Goal: Transaction & Acquisition: Purchase product/service

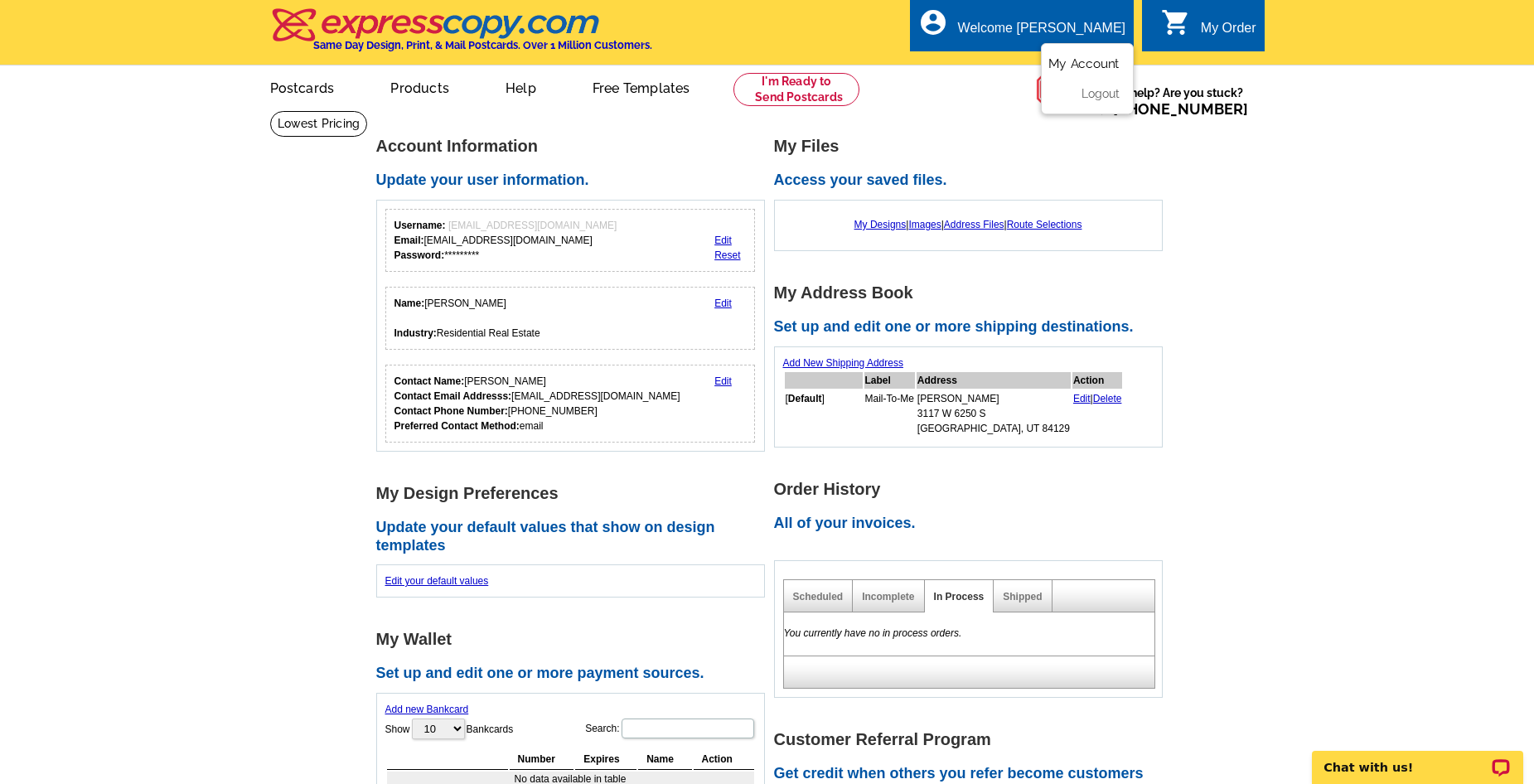
click at [1075, 68] on link "My Account" at bounding box center [1083, 64] width 71 height 15
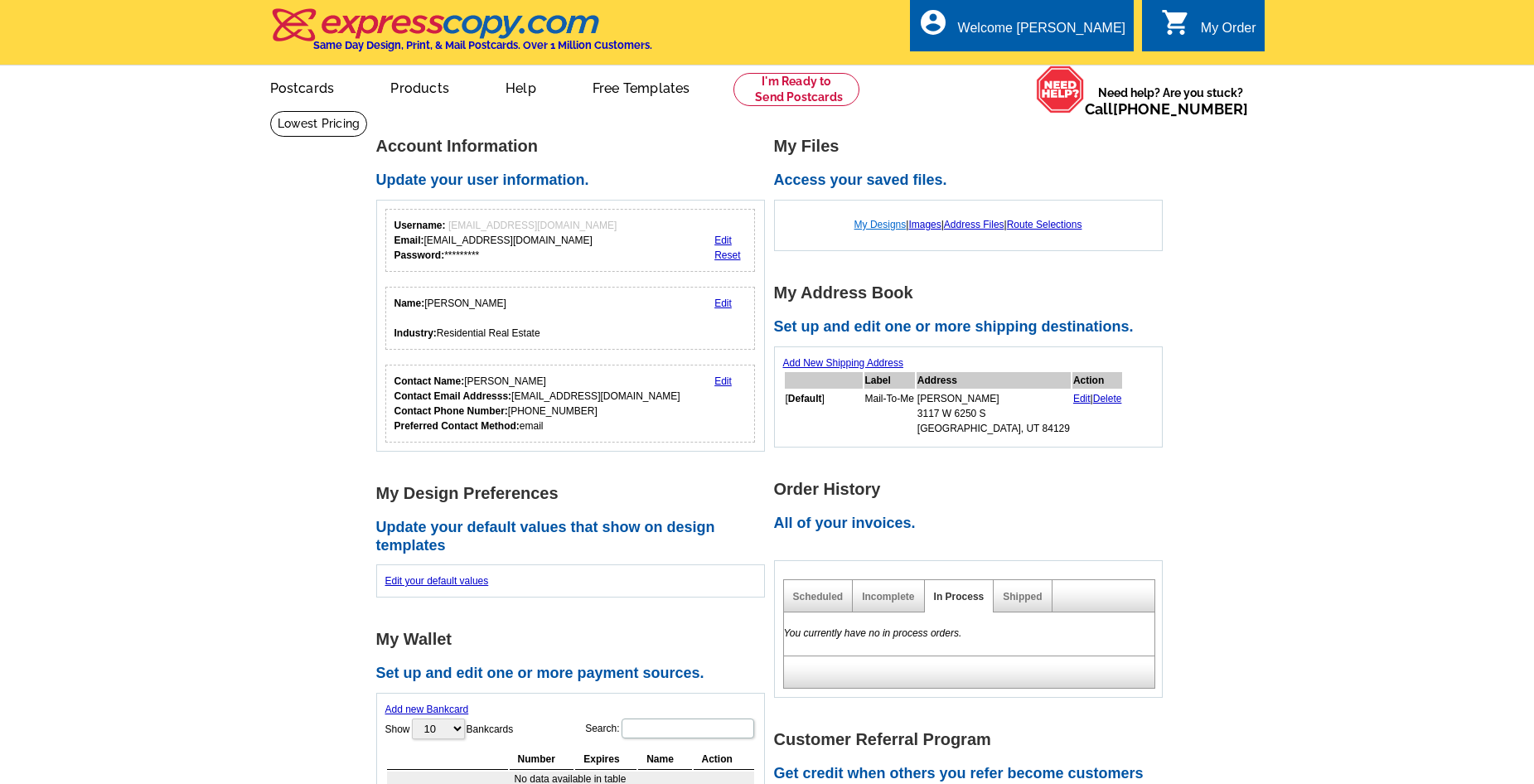
click at [860, 226] on link "My Designs" at bounding box center [880, 224] width 52 height 11
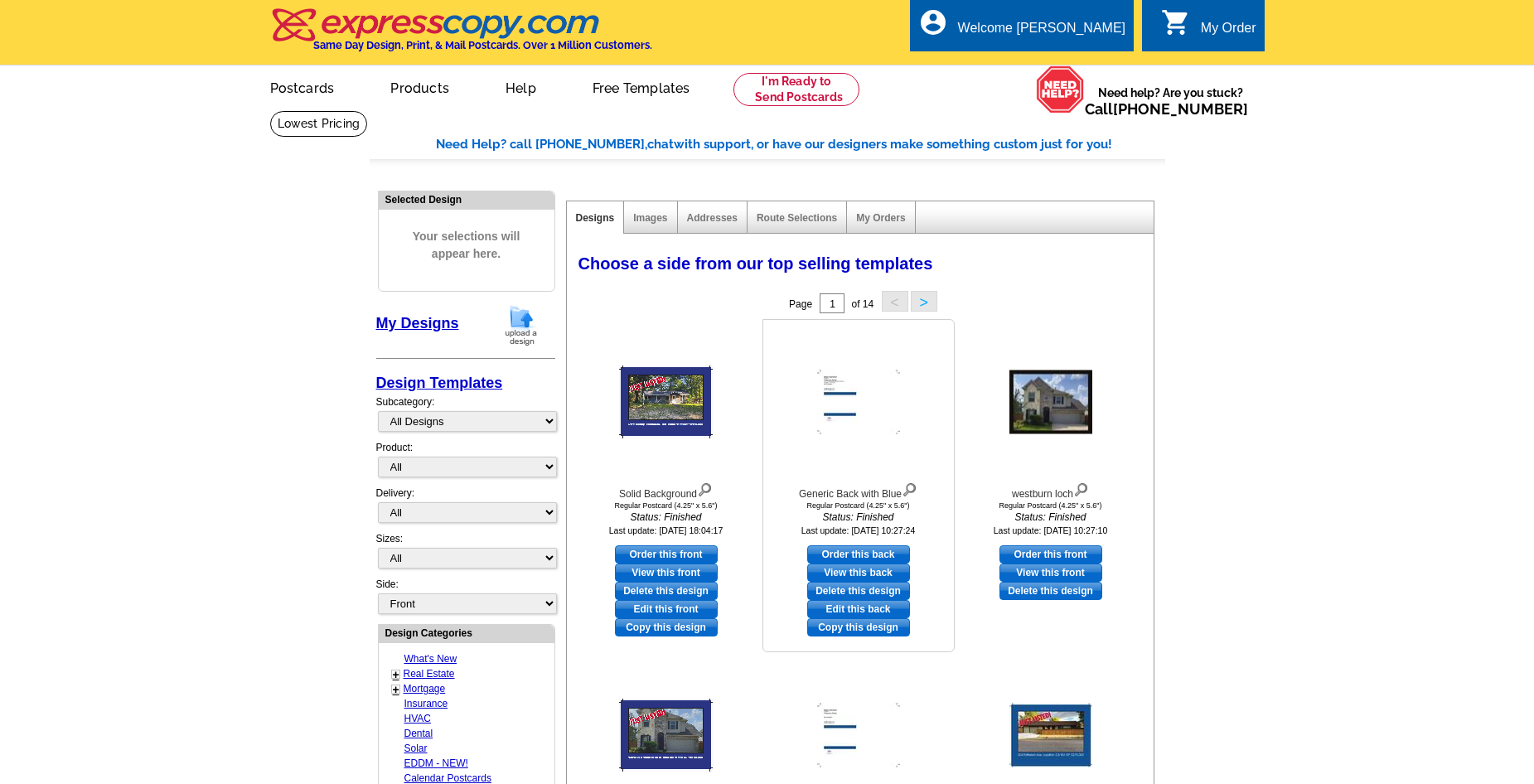
click at [872, 575] on link "View this back" at bounding box center [858, 572] width 103 height 18
click at [882, 555] on link "Order this back" at bounding box center [858, 553] width 103 height 18
select select "1"
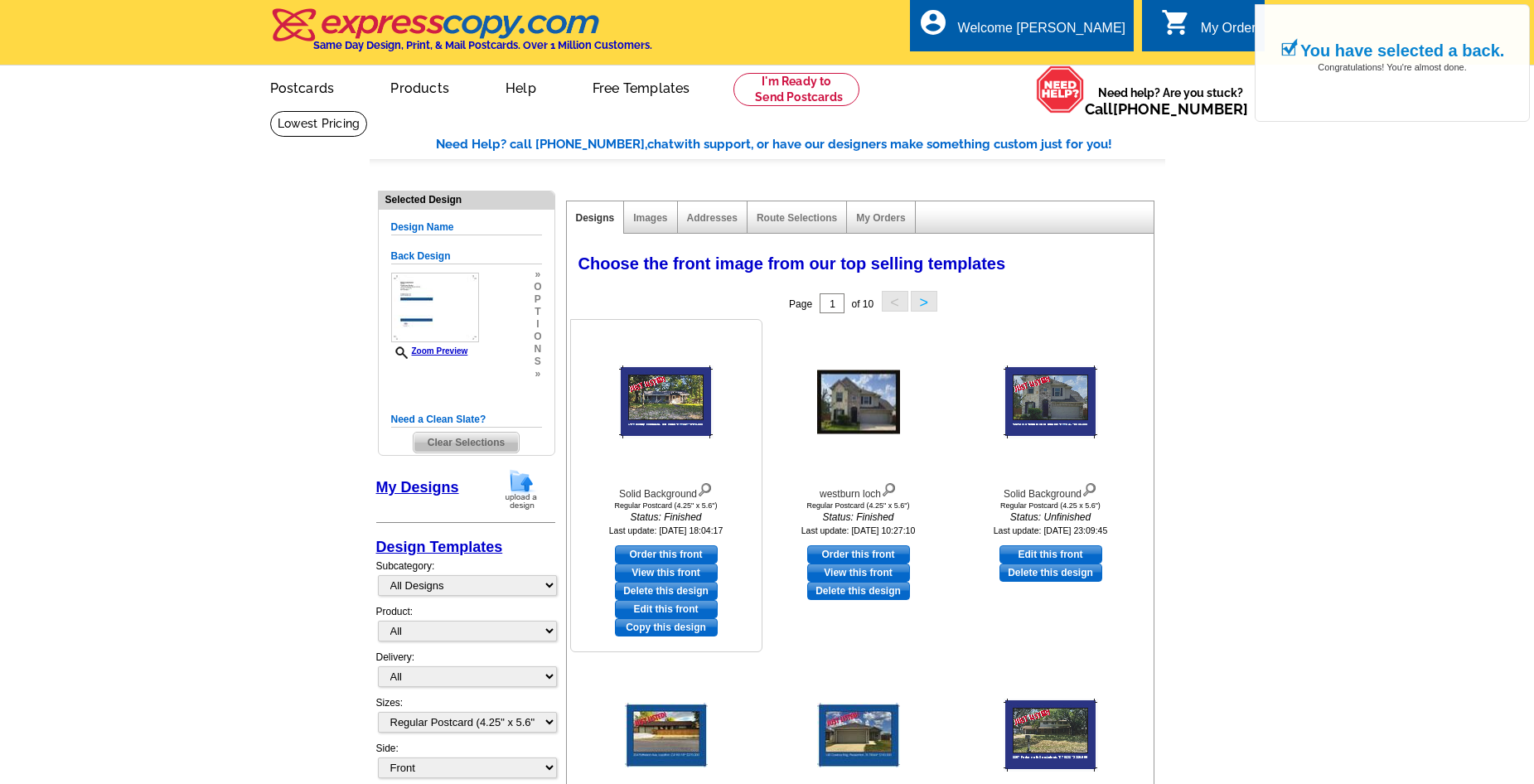
click at [668, 610] on link "Edit this front" at bounding box center [666, 608] width 103 height 18
select select "back"
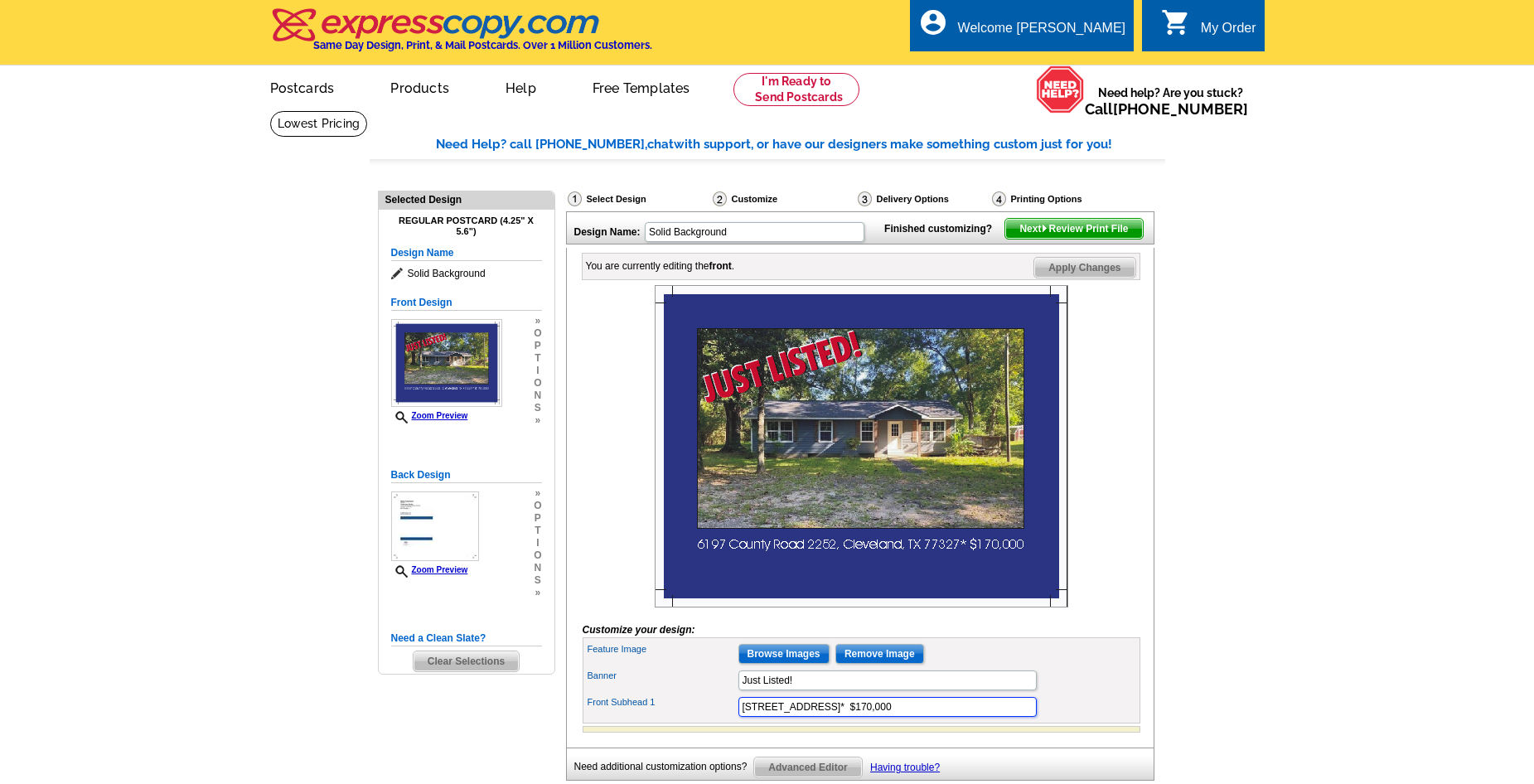
drag, startPoint x: 739, startPoint y: 734, endPoint x: 947, endPoint y: 732, distance: 208.0
click at [947, 717] on input "6197 County Road 2252, Cleveland, TX 77327* $170,000" at bounding box center [888, 706] width 298 height 20
paste input "170 Road 5102"
drag, startPoint x: 935, startPoint y: 732, endPoint x: 943, endPoint y: 737, distance: 9.4
click at [943, 717] on input "170 Road 51022, Cleveland, TX 77327* $170,000" at bounding box center [888, 706] width 298 height 20
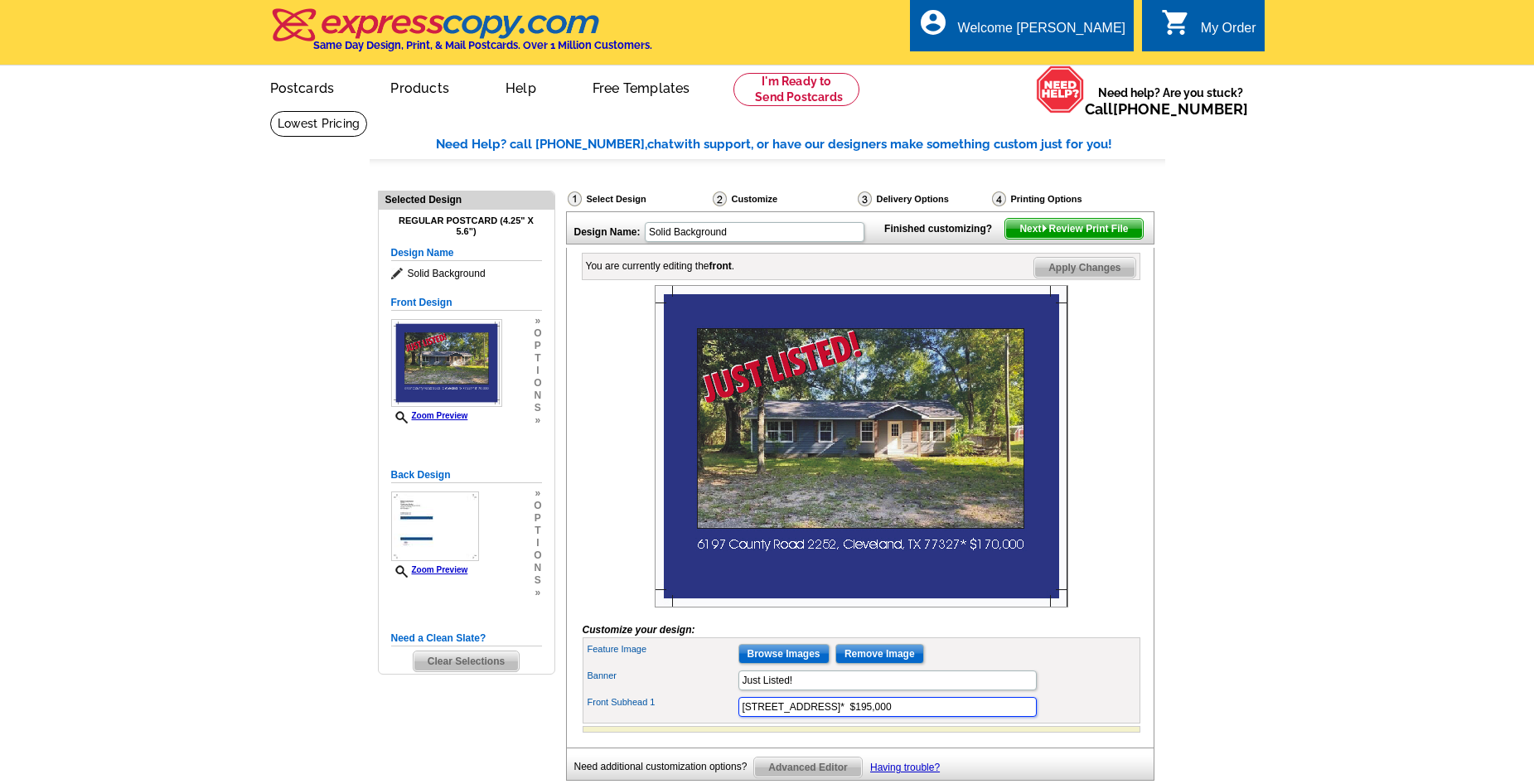
type input "170 Road 51022, Cleveland, TX 77327* $195,000"
click at [1136, 656] on form "Customize your design: Feature Image Browse Images Remove Image Banner Just Lis…" at bounding box center [862, 508] width 558 height 447
click at [785, 663] on input "Browse Images" at bounding box center [784, 653] width 91 height 20
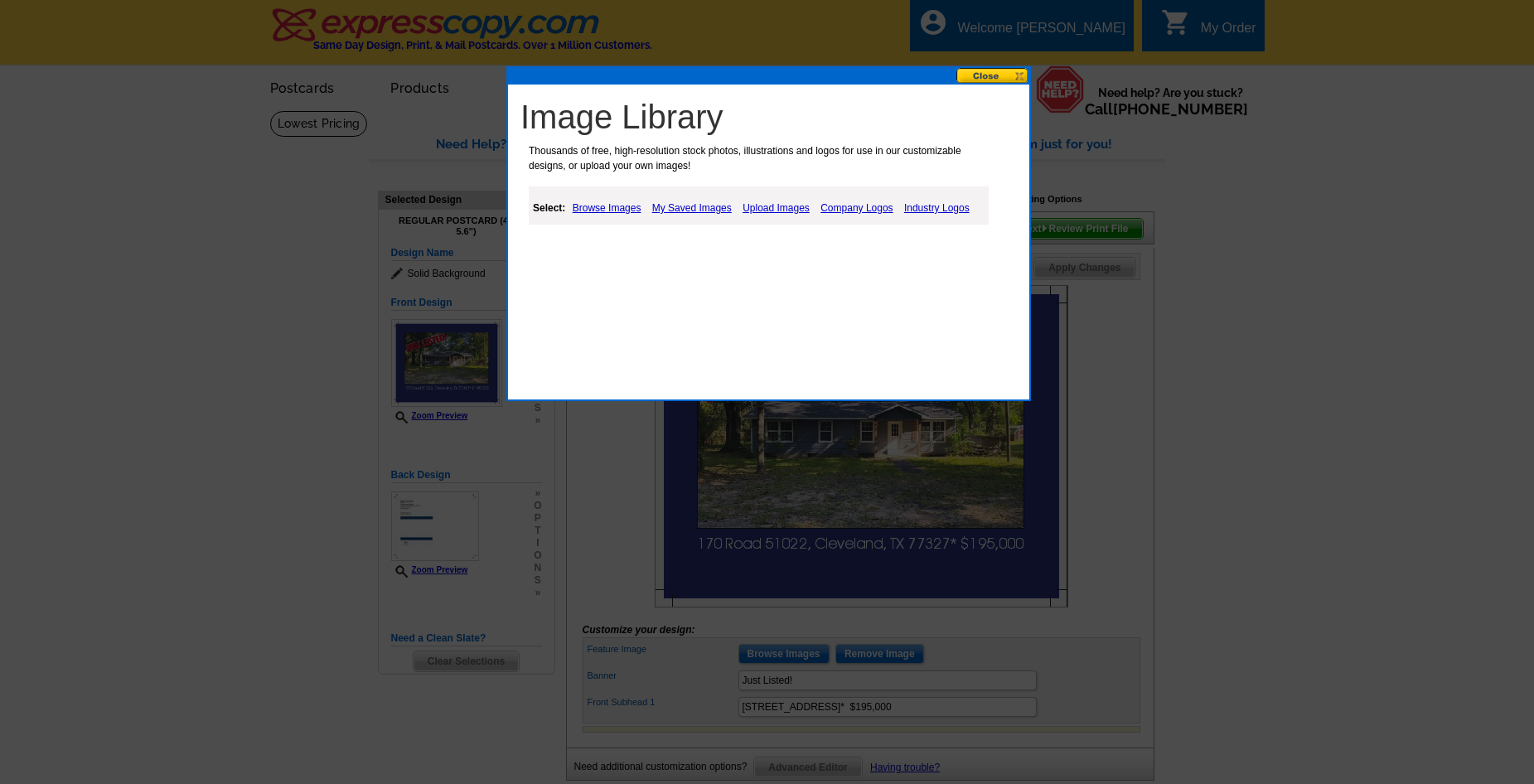
click at [747, 206] on link "Upload Images" at bounding box center [776, 208] width 75 height 20
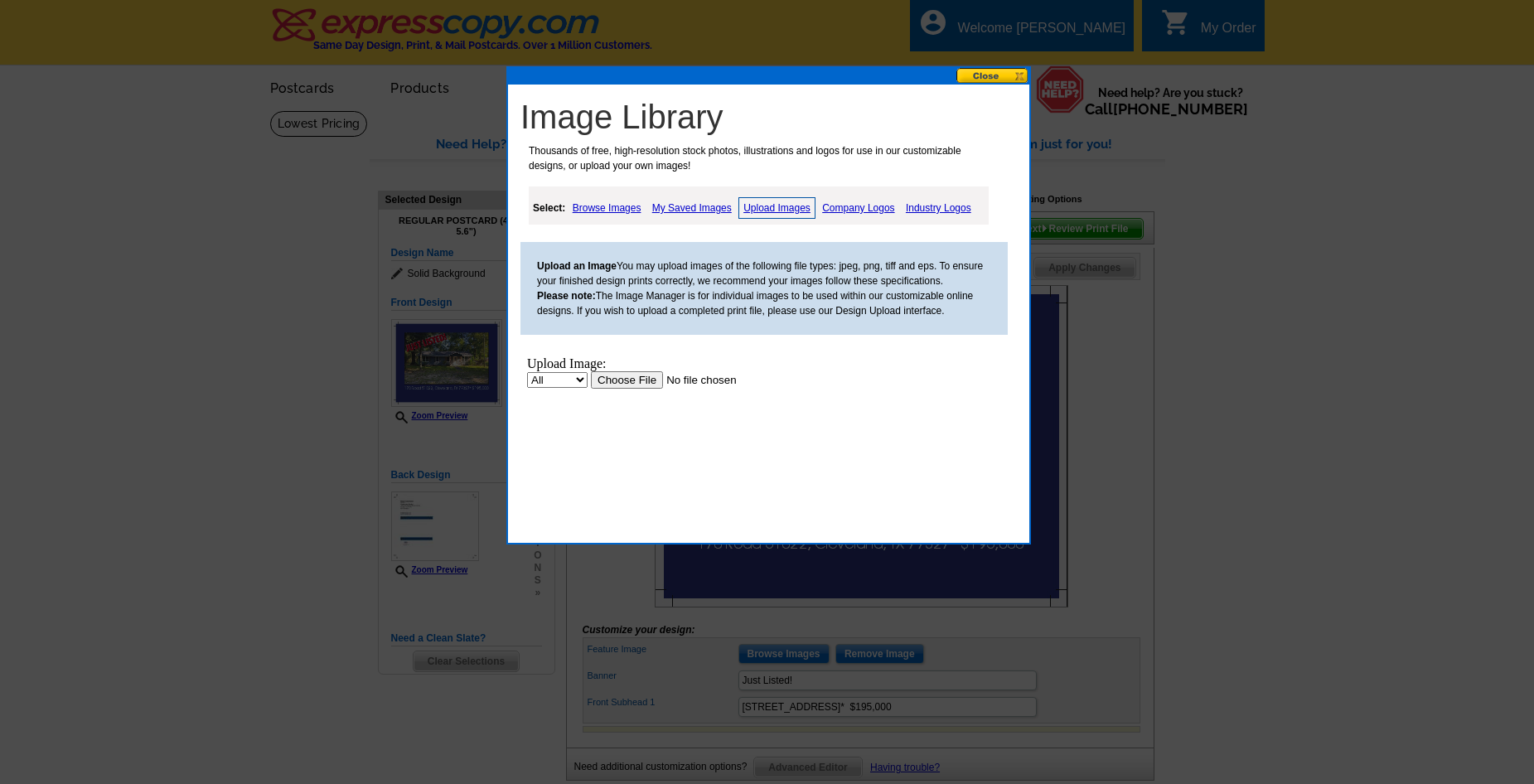
click at [608, 375] on input "file" at bounding box center [695, 380] width 210 height 17
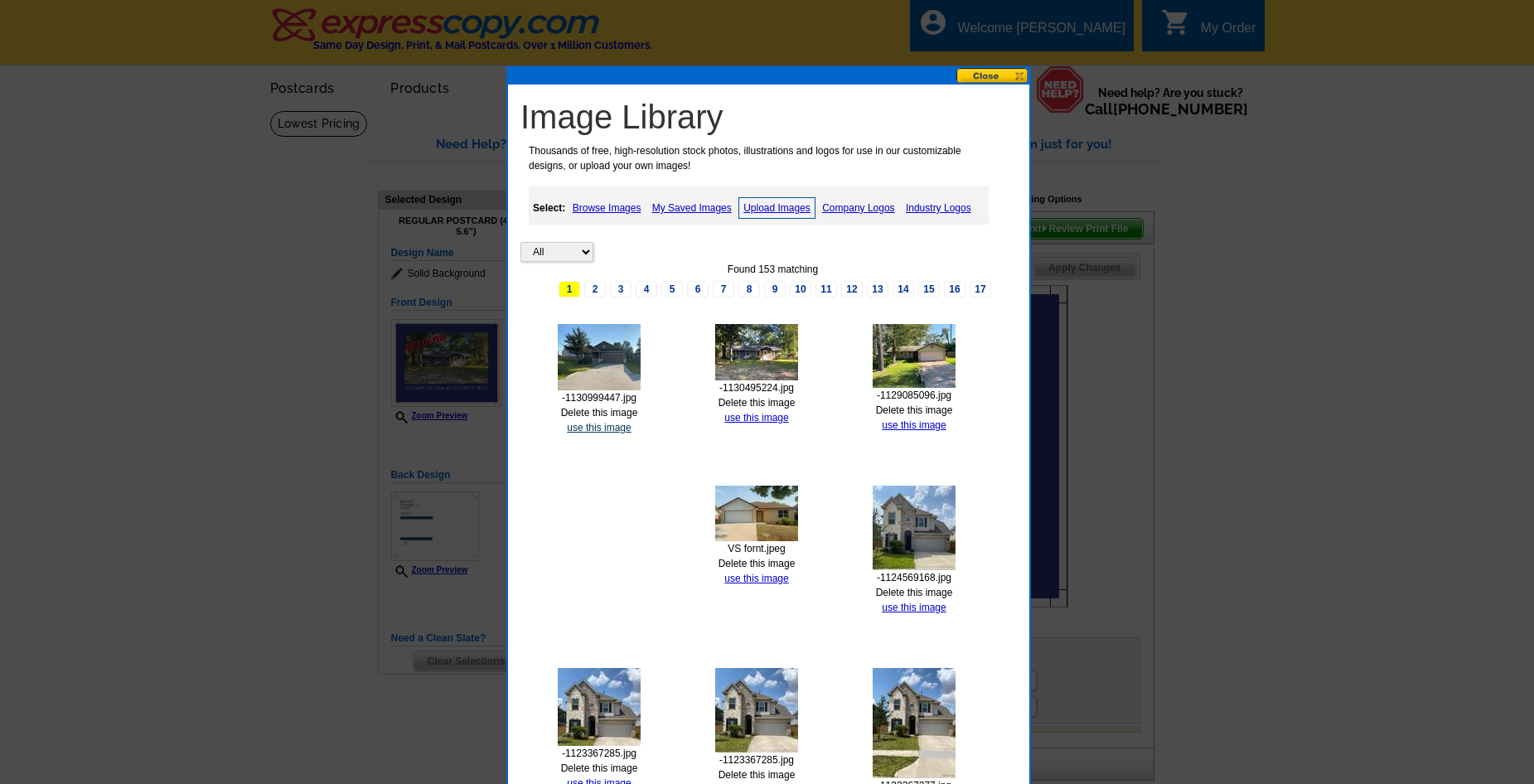
click at [618, 430] on link "use this image" at bounding box center [598, 427] width 64 height 11
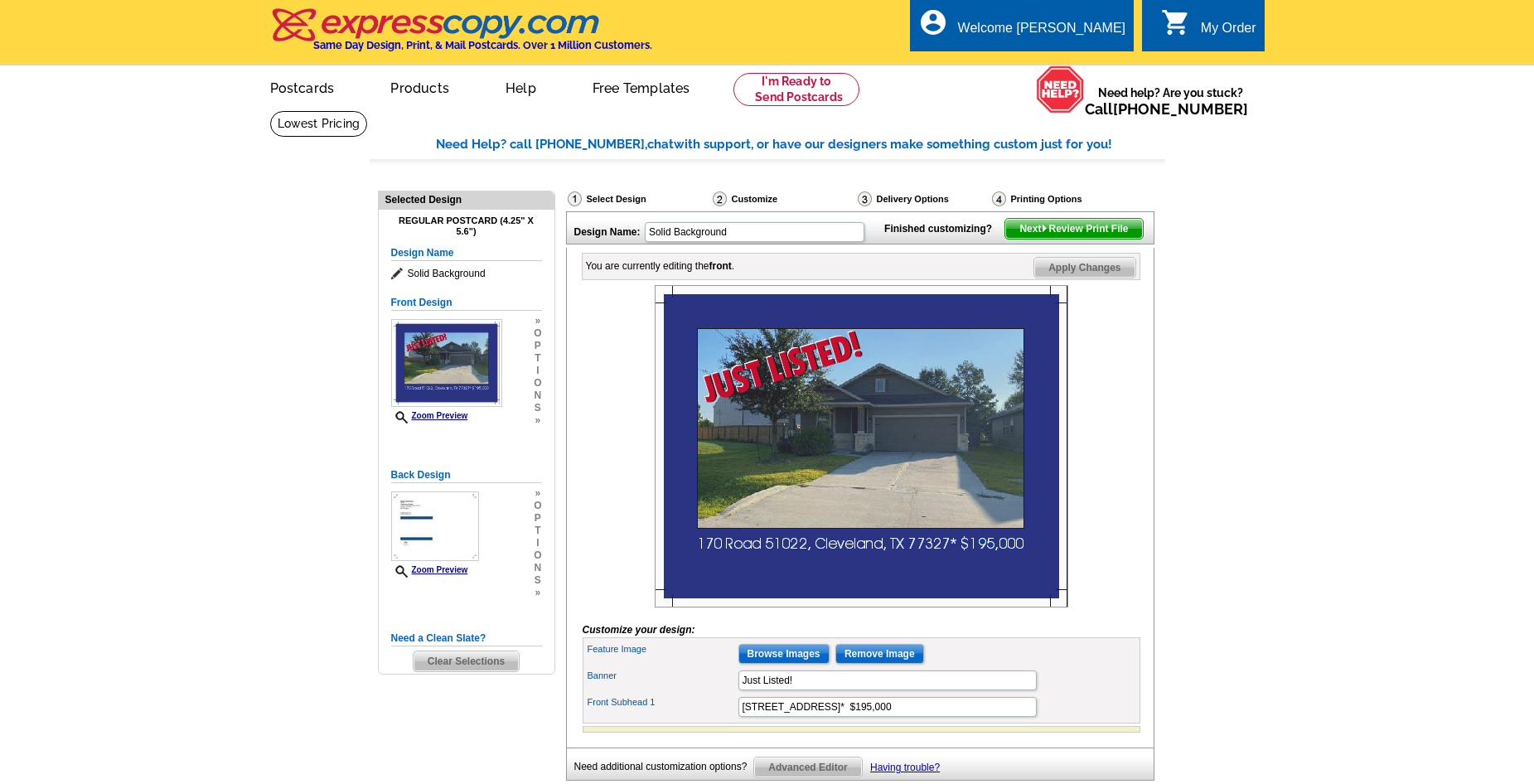
click at [1039, 238] on span "Next Review Print File" at bounding box center [1074, 228] width 137 height 20
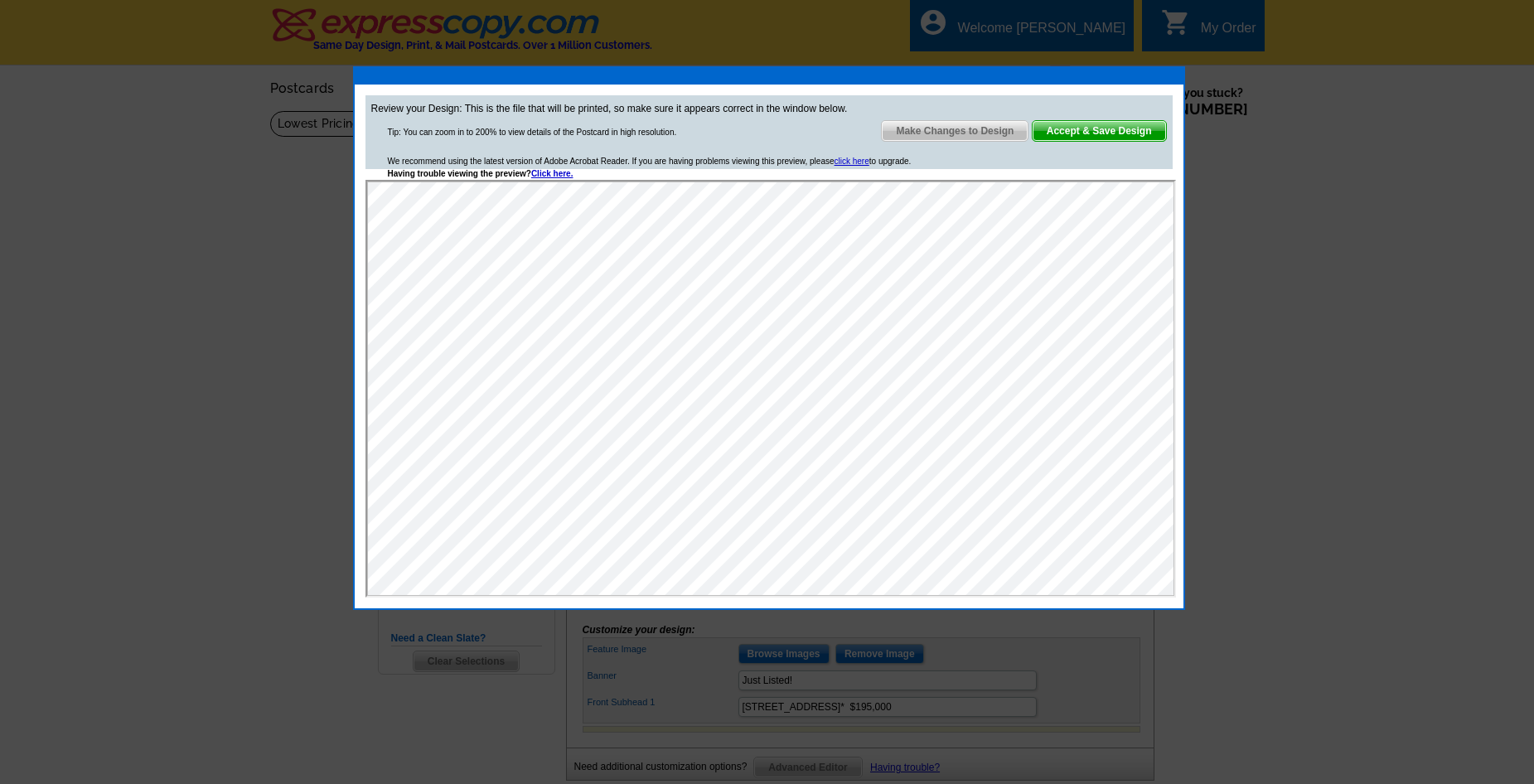
click at [1058, 128] on span "Accept & Save Design" at bounding box center [1099, 130] width 134 height 20
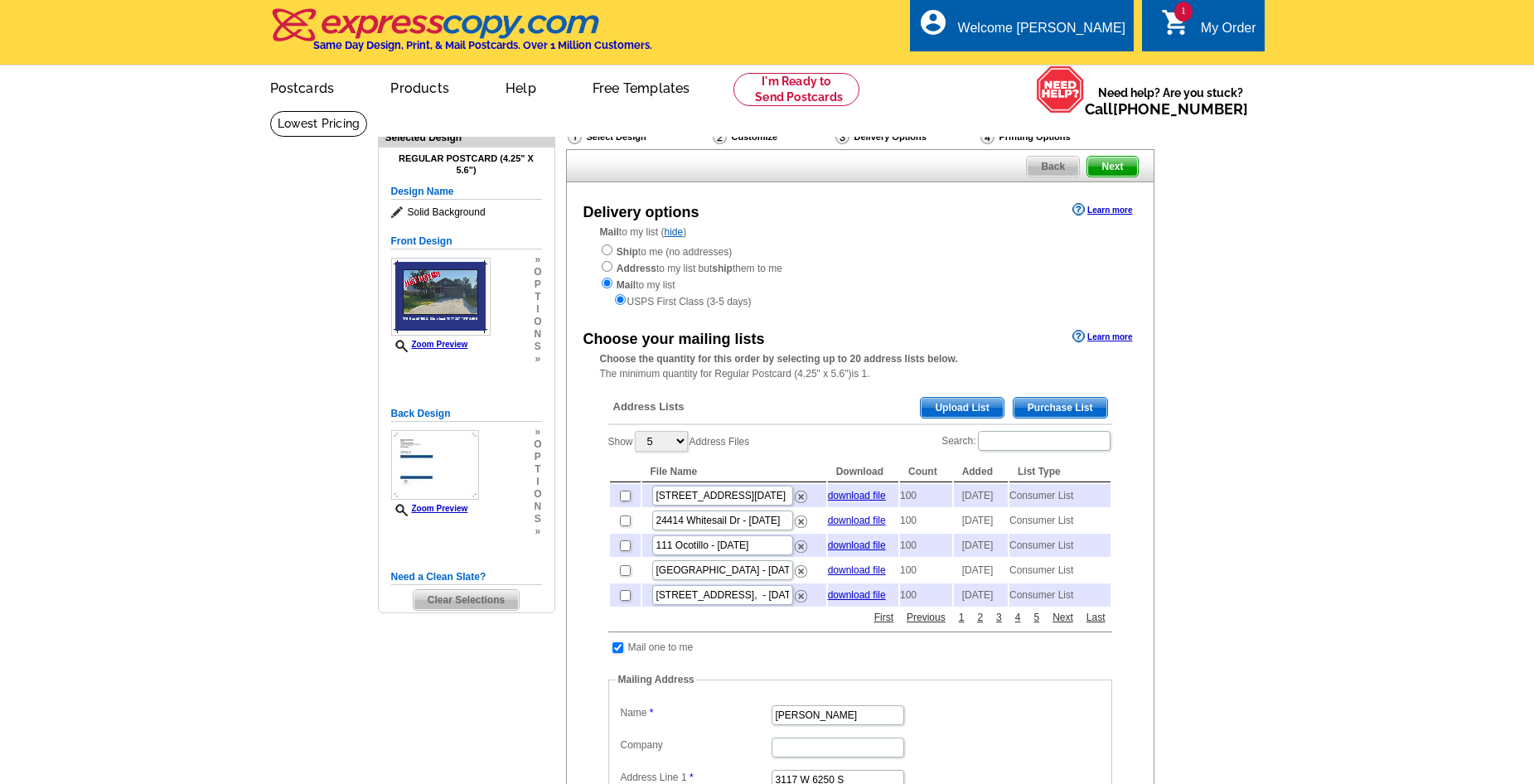
click at [1048, 412] on span "Purchase List" at bounding box center [1060, 407] width 94 height 20
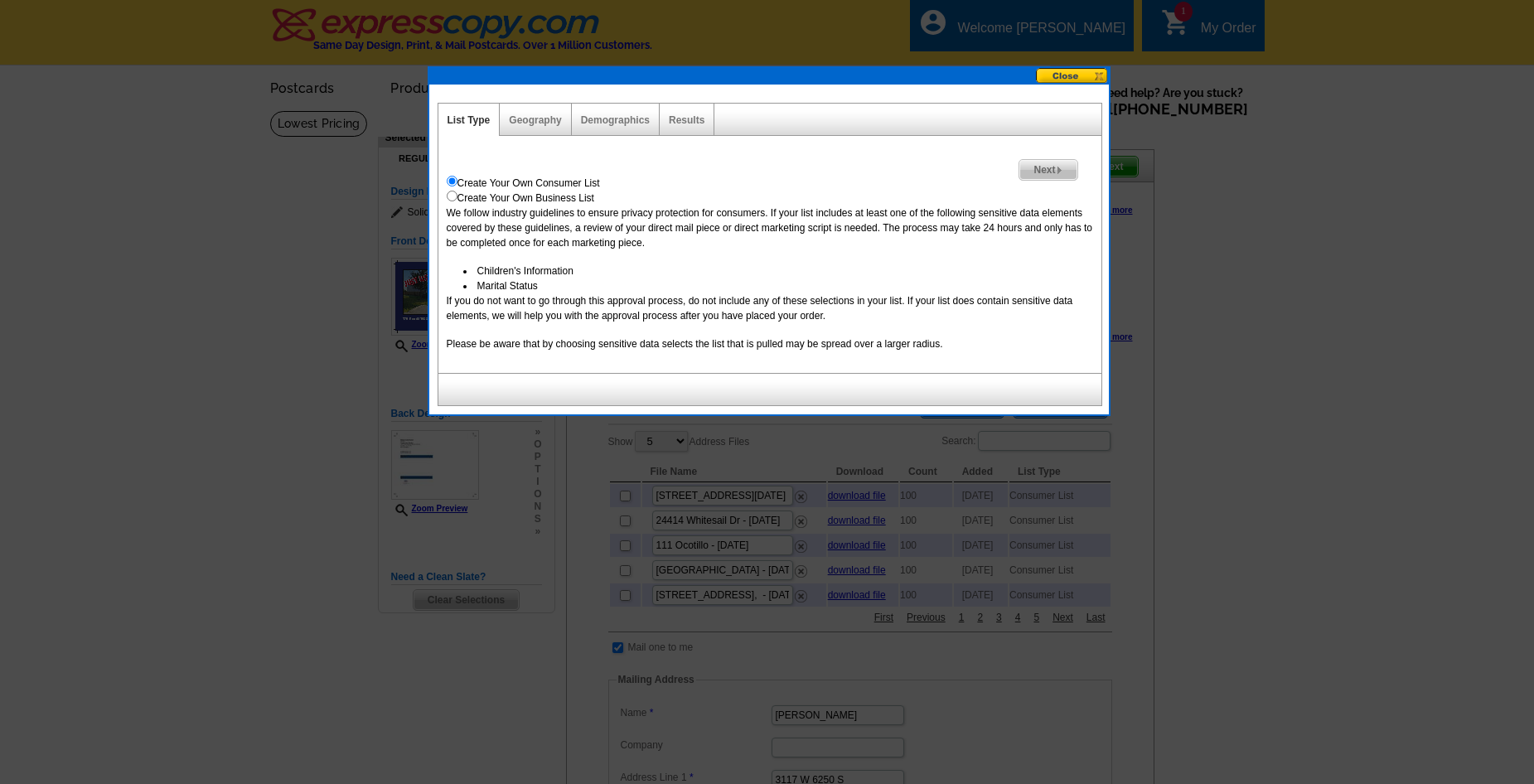
click at [1046, 170] on span "Next" at bounding box center [1048, 169] width 57 height 20
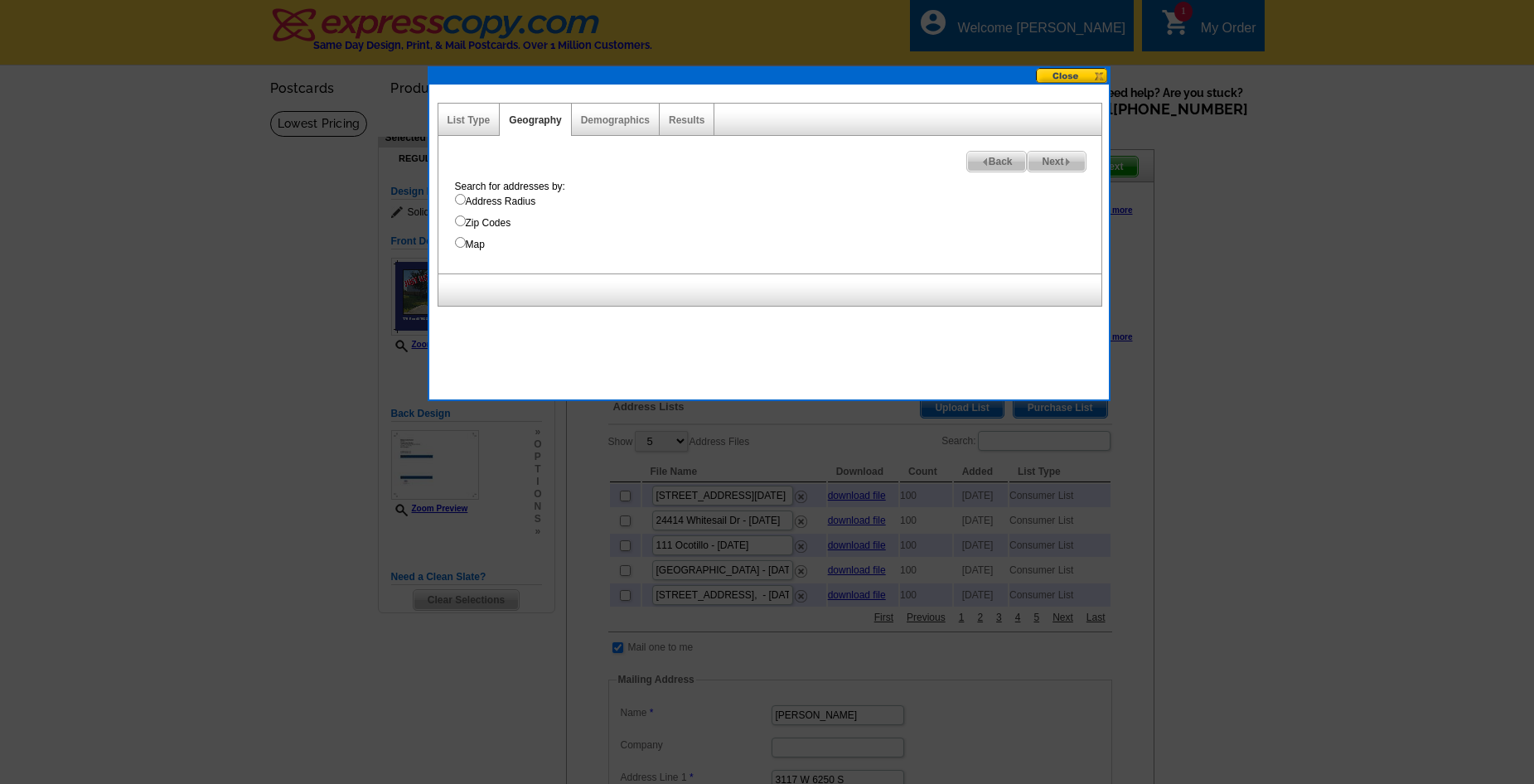
click at [459, 197] on input "Address Radius" at bounding box center [459, 198] width 10 height 10
radio input "true"
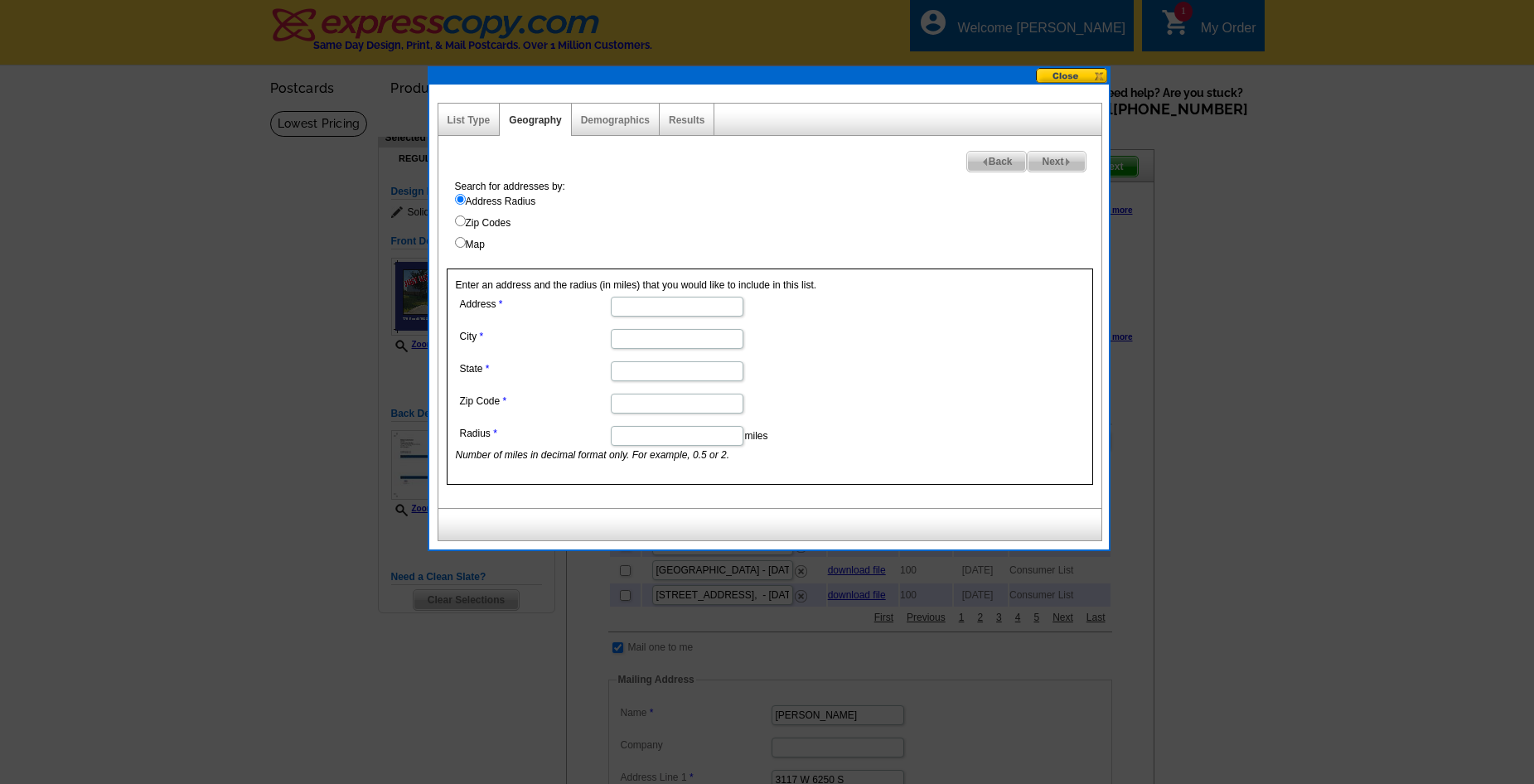
click at [664, 305] on input "Address" at bounding box center [677, 307] width 133 height 20
paste input "170 Road 51022, Cleveland, TX 77327"
drag, startPoint x: 641, startPoint y: 306, endPoint x: 688, endPoint y: 306, distance: 47.0
click at [688, 306] on input "170 Road 51022, Cleveland, TX 77327" at bounding box center [677, 307] width 133 height 20
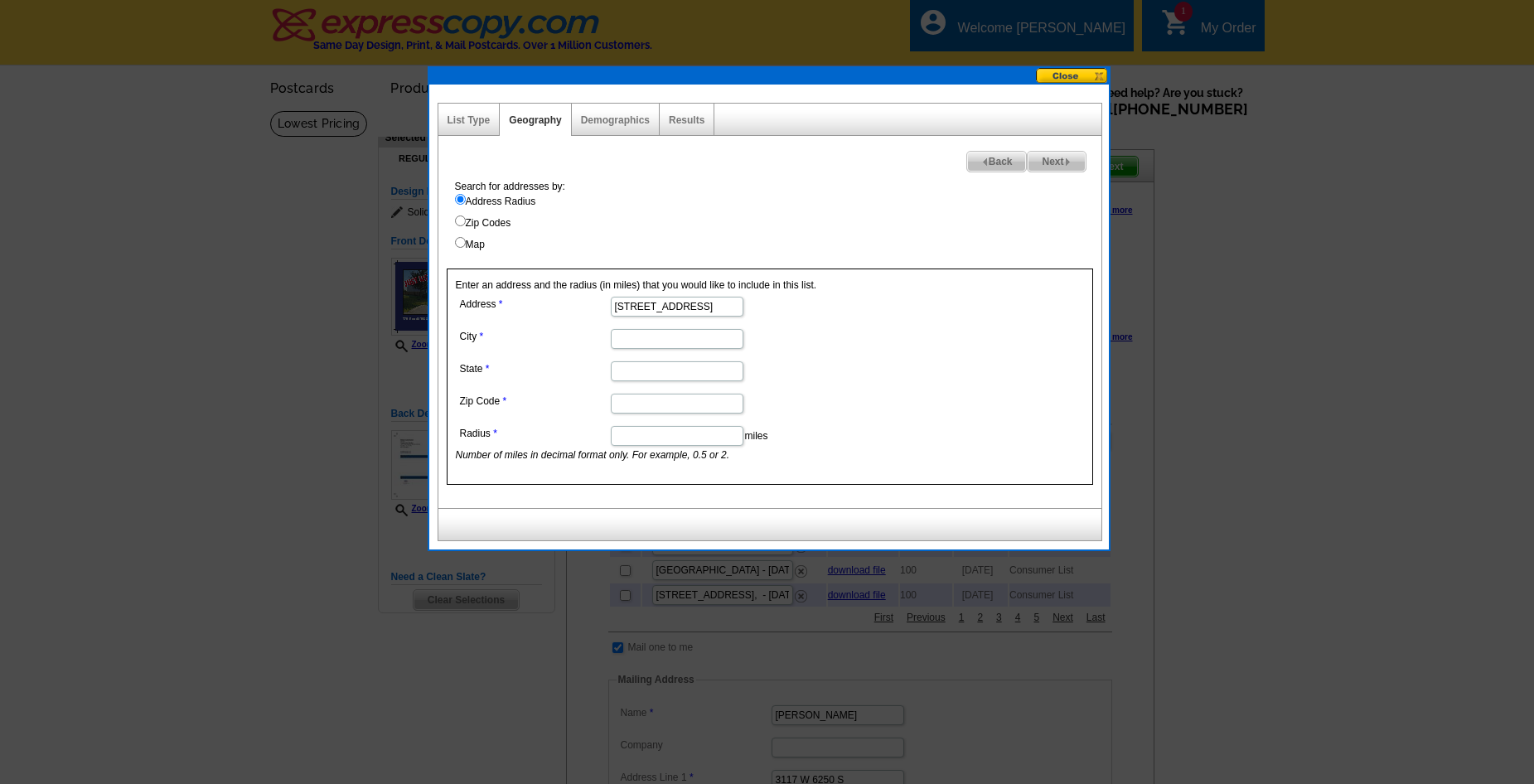
scroll to position [0, 4]
type input "170 Road 51022,, TX 77327"
click at [660, 340] on input "City" at bounding box center [677, 339] width 133 height 20
paste input "Cleveland"
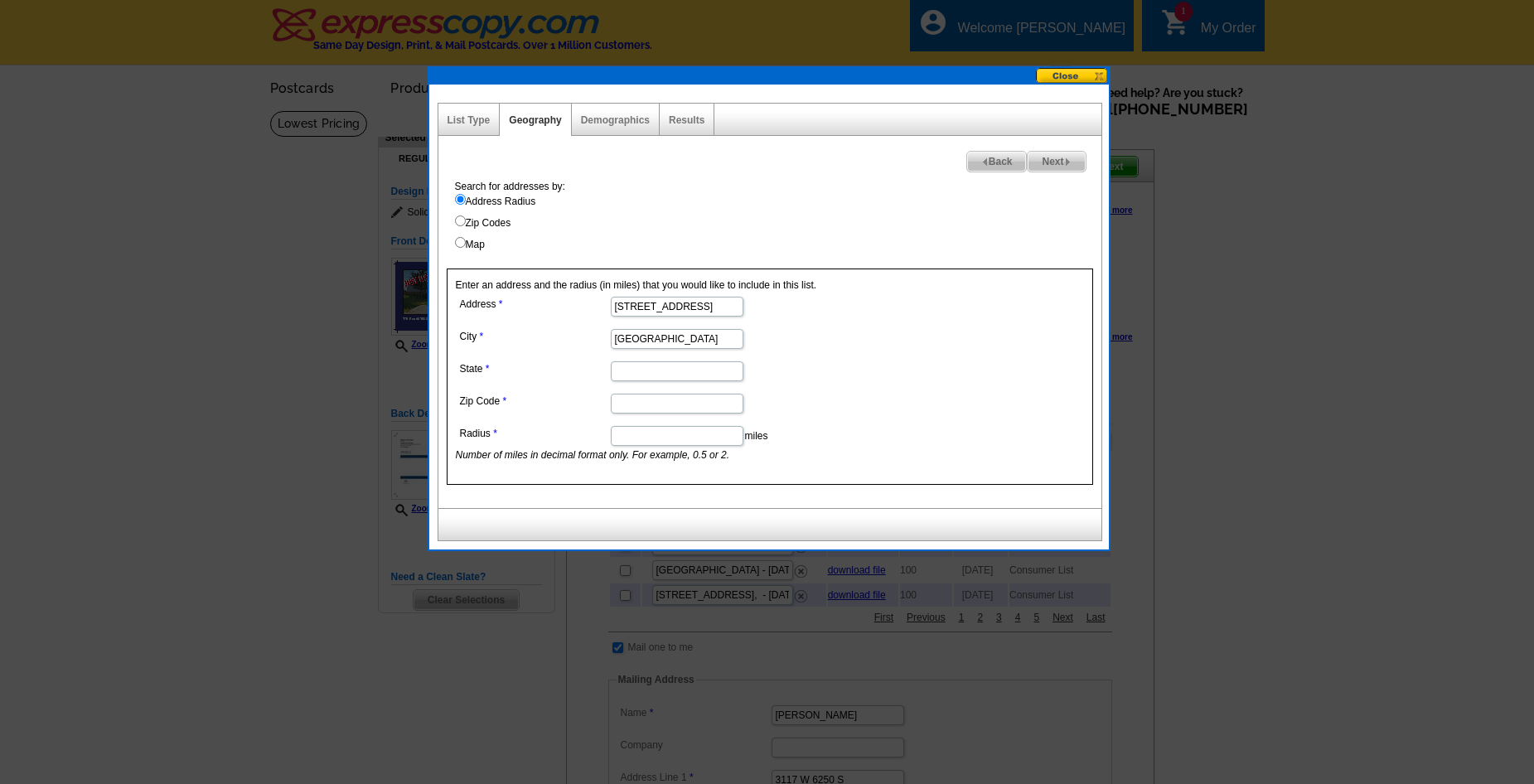
type input "Cleveland"
click at [641, 371] on input "State" at bounding box center [677, 371] width 133 height 20
type input "TX"
drag, startPoint x: 713, startPoint y: 308, endPoint x: 768, endPoint y: 305, distance: 55.1
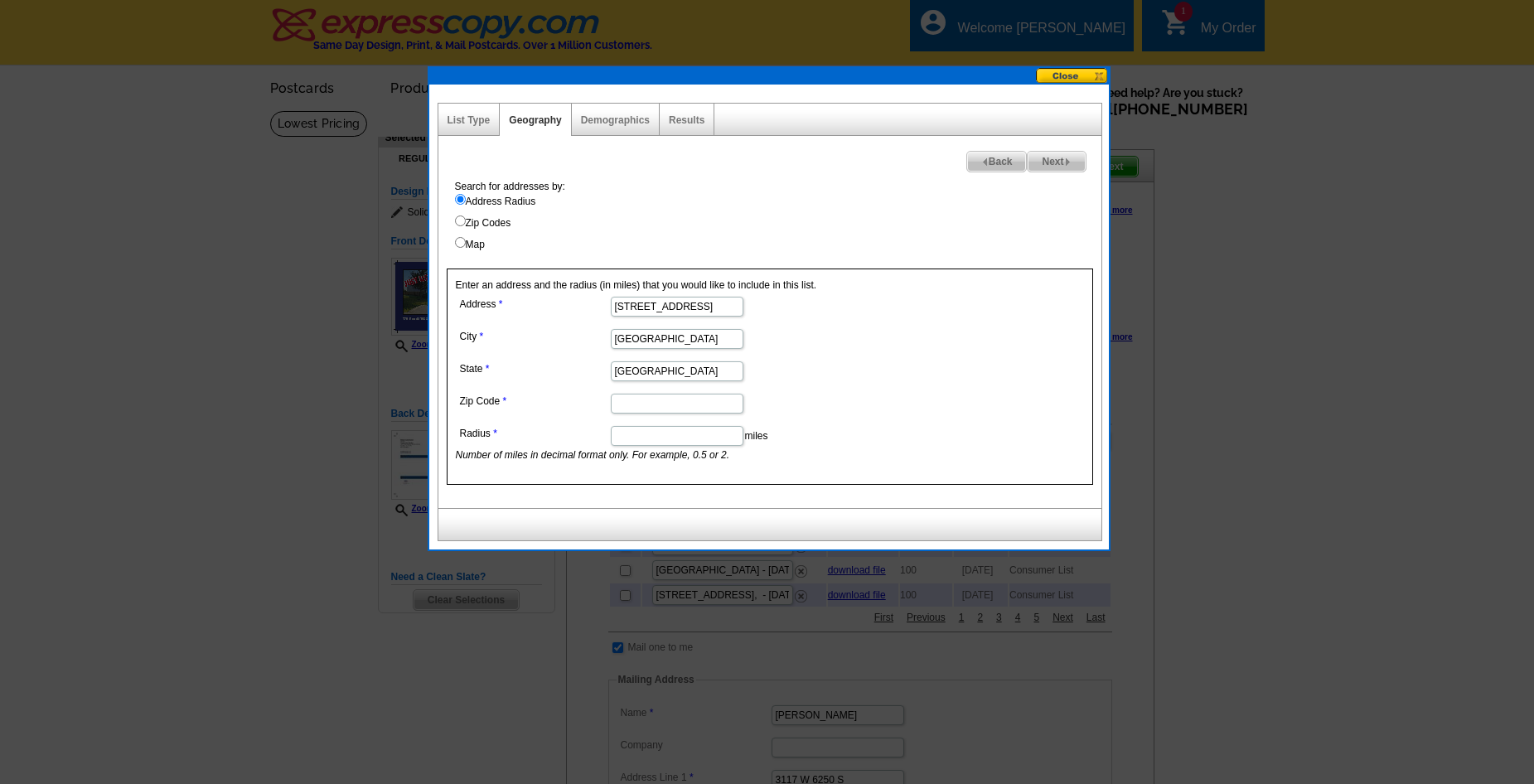
click at [768, 305] on dd "170 Road 51022,, TX 77327" at bounding box center [676, 305] width 440 height 26
type input "170 Road 51022,, TX"
click at [651, 404] on input "Zip Code" at bounding box center [677, 403] width 133 height 20
paste input "77327"
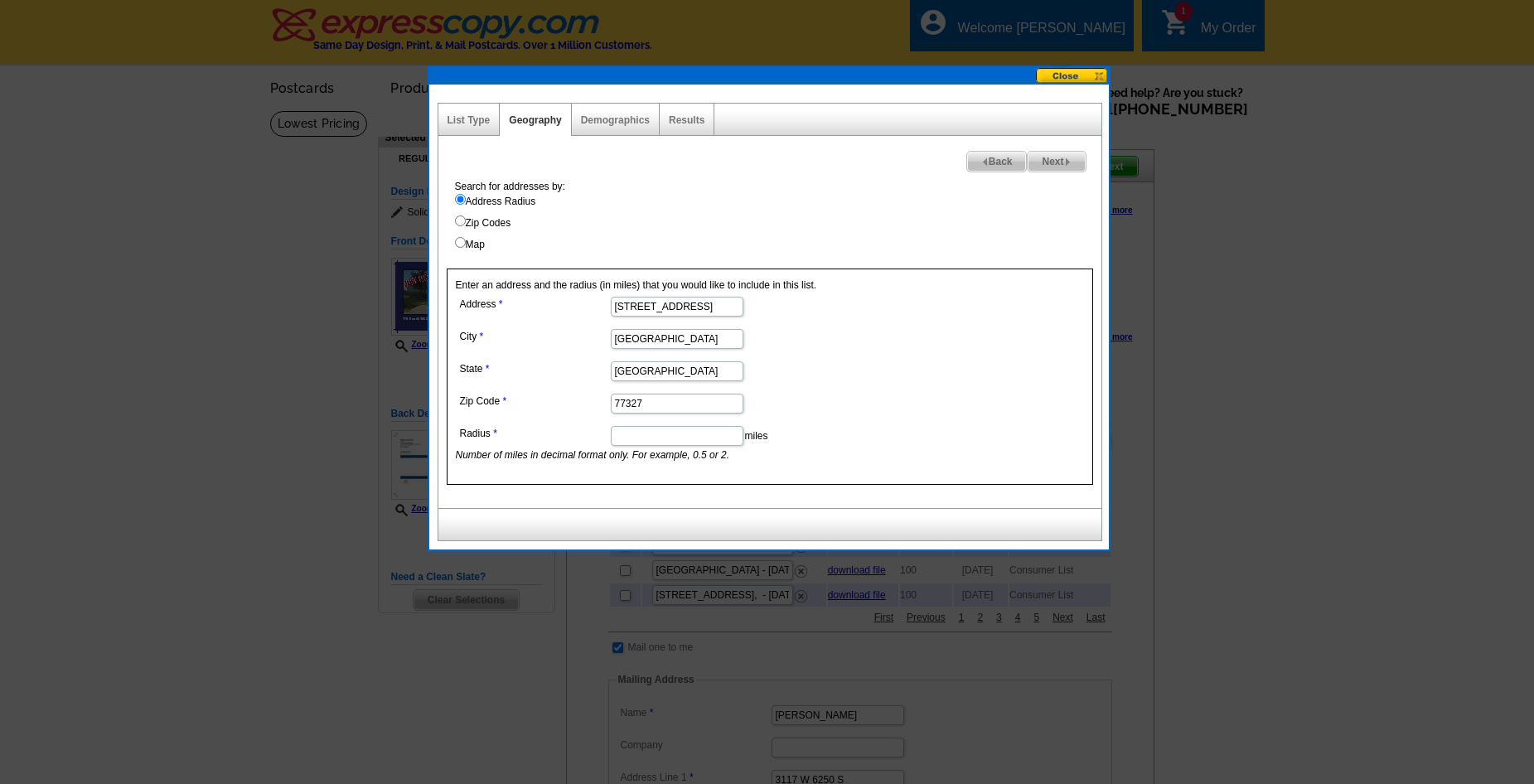
type input "77327"
drag, startPoint x: 686, startPoint y: 309, endPoint x: 761, endPoint y: 305, distance: 75.1
click at [761, 305] on dd "170 Road 51022,, TX" at bounding box center [676, 305] width 440 height 26
type input "170 Road 51022"
click at [823, 399] on dd "77327" at bounding box center [676, 401] width 440 height 26
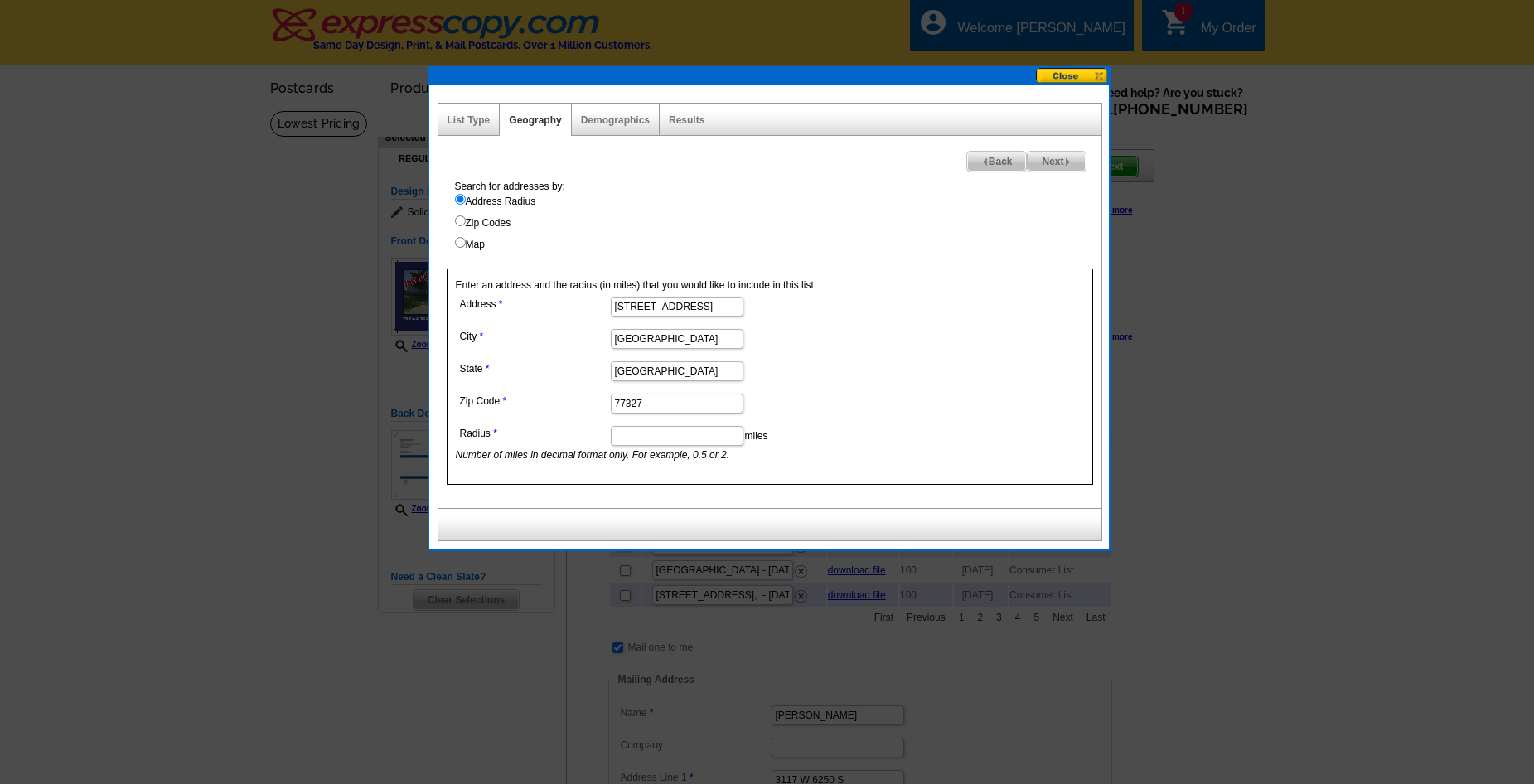
click at [649, 432] on input "Radius" at bounding box center [677, 436] width 133 height 20
type input "1"
click at [869, 416] on dl "Address 170 Road 51022 City Cleveland State TX Zip Code 77327 Radius 1 miles Nu…" at bounding box center [676, 377] width 440 height 170
click at [1047, 159] on span "Next" at bounding box center [1056, 161] width 57 height 20
select select
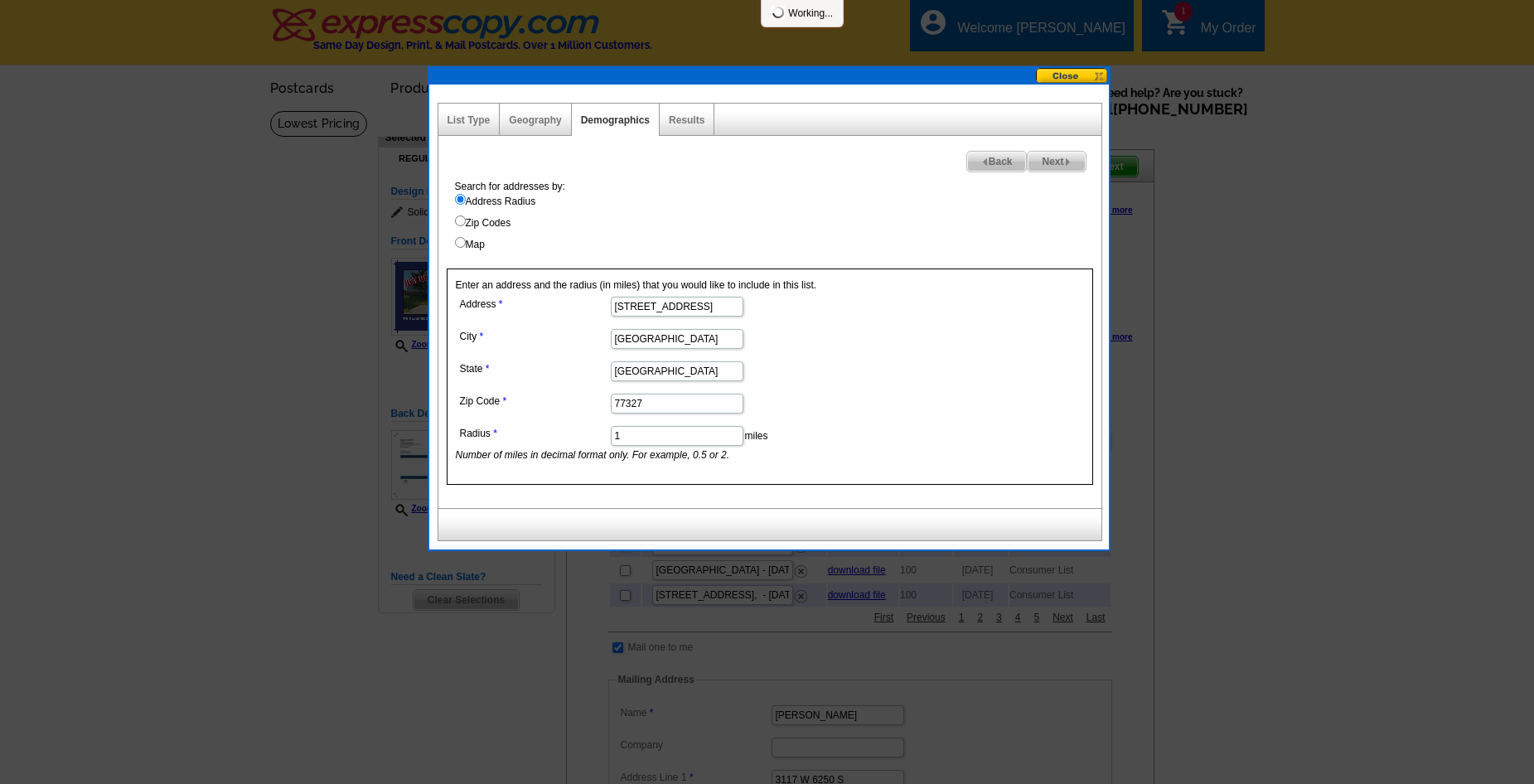
select select
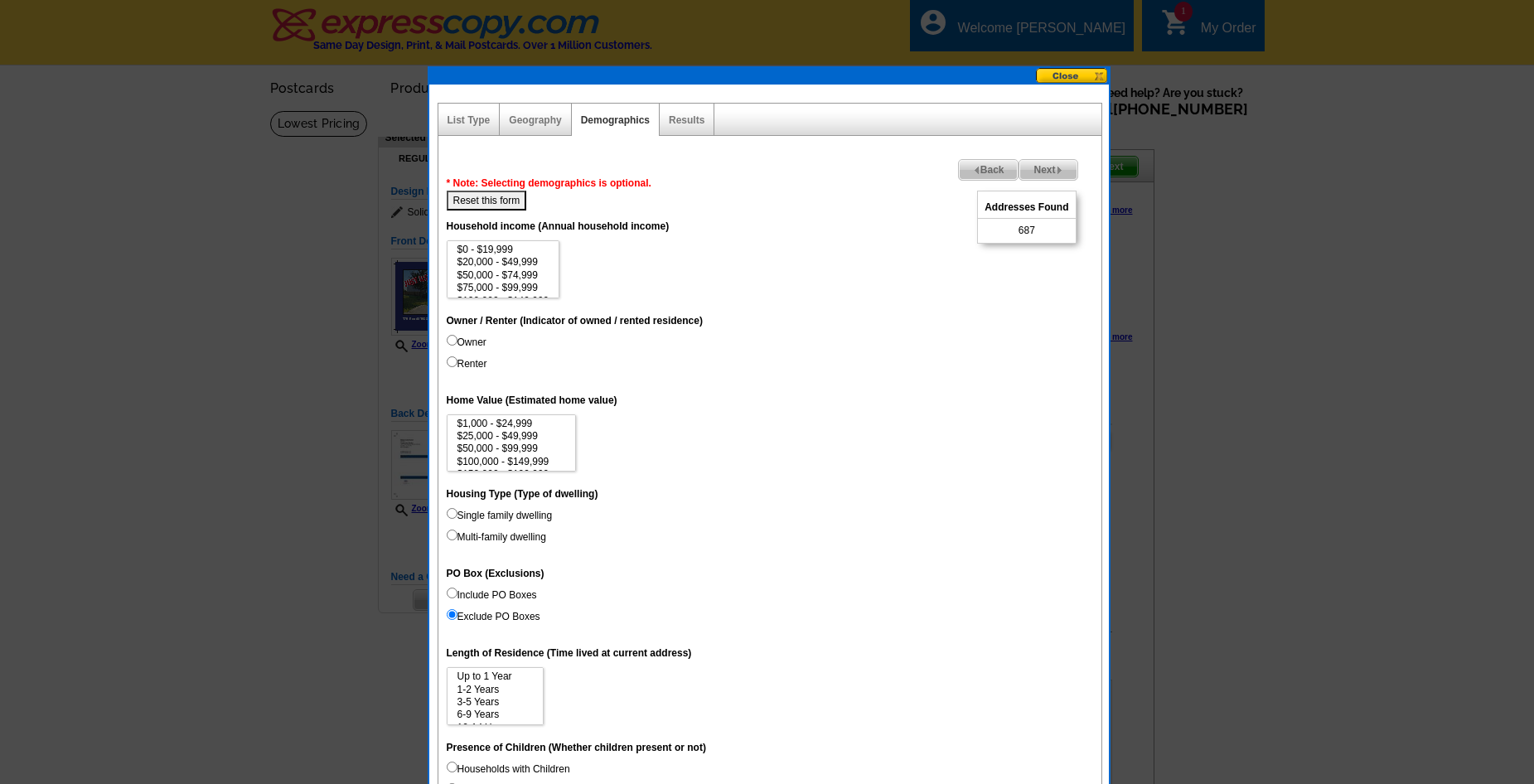
click at [1044, 166] on span "Next" at bounding box center [1048, 169] width 57 height 20
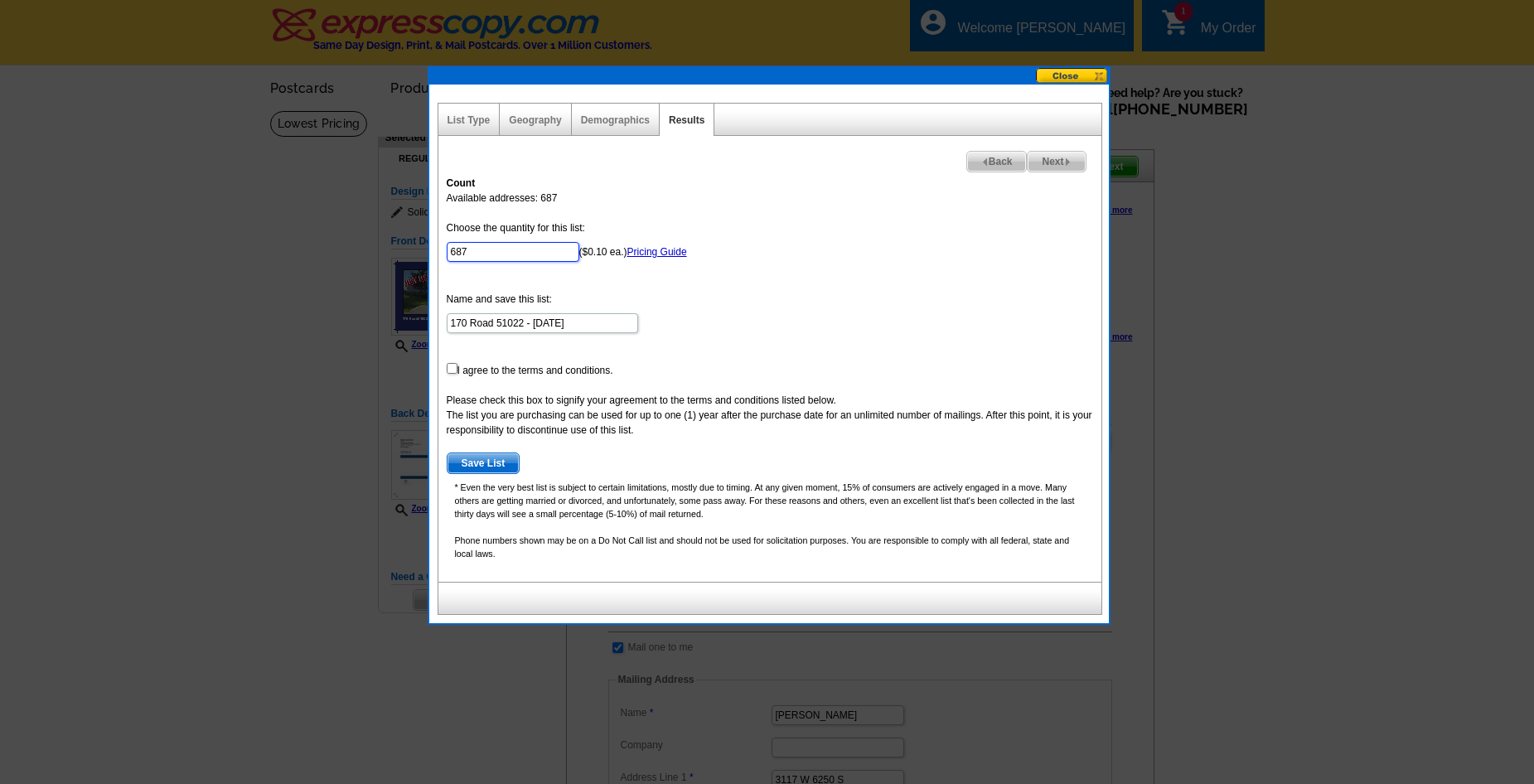
drag, startPoint x: 496, startPoint y: 252, endPoint x: 412, endPoint y: 252, distance: 84.0
click at [412, 252] on body "Welcome back Chris My Account Logout local_phone Same Day Design, Print, & Mail…" at bounding box center [767, 773] width 1534 height 1546
type input "100"
click at [448, 367] on input "checkbox" at bounding box center [452, 367] width 10 height 10
checkbox input "true"
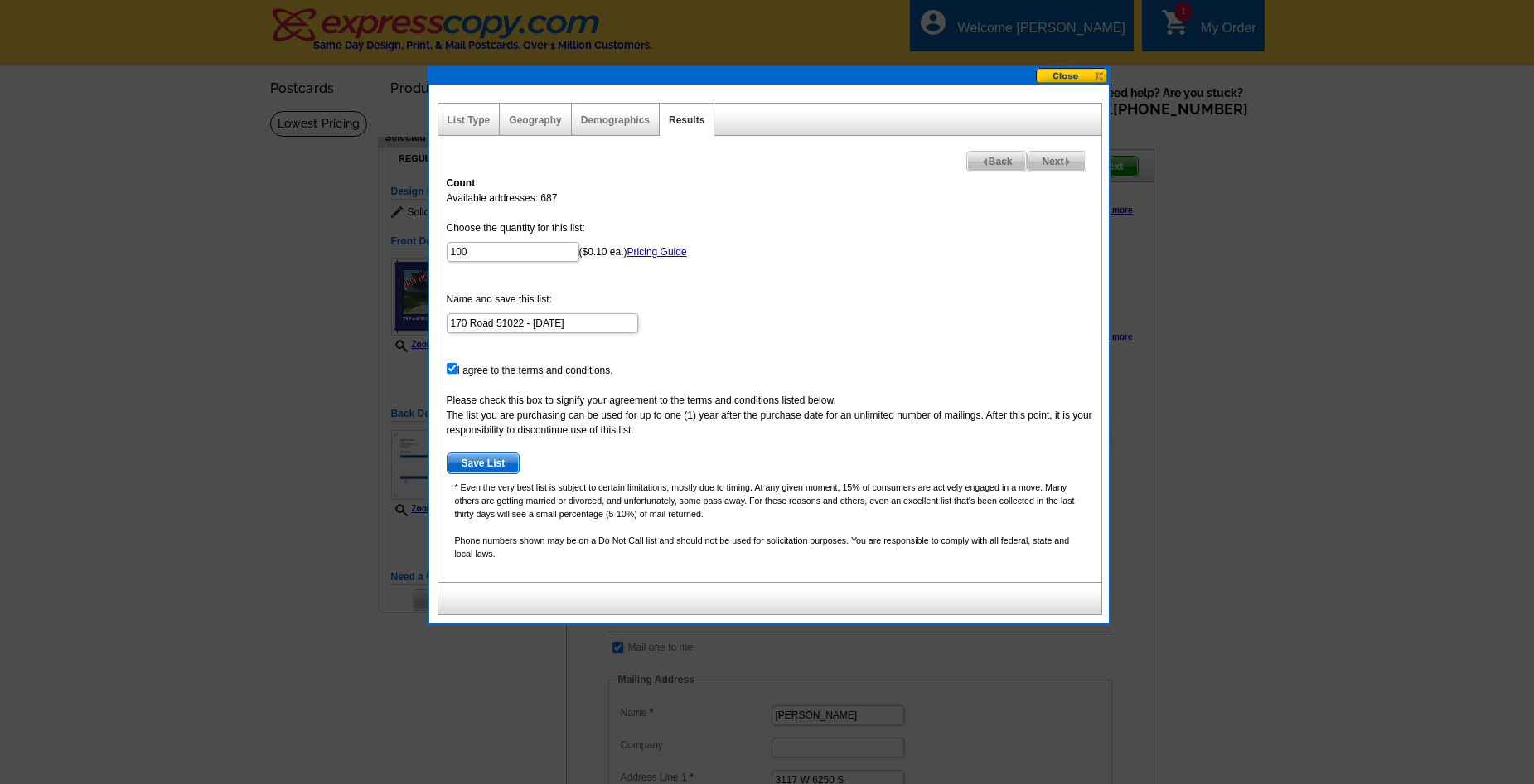
click at [486, 459] on span "Save List" at bounding box center [483, 463] width 72 height 20
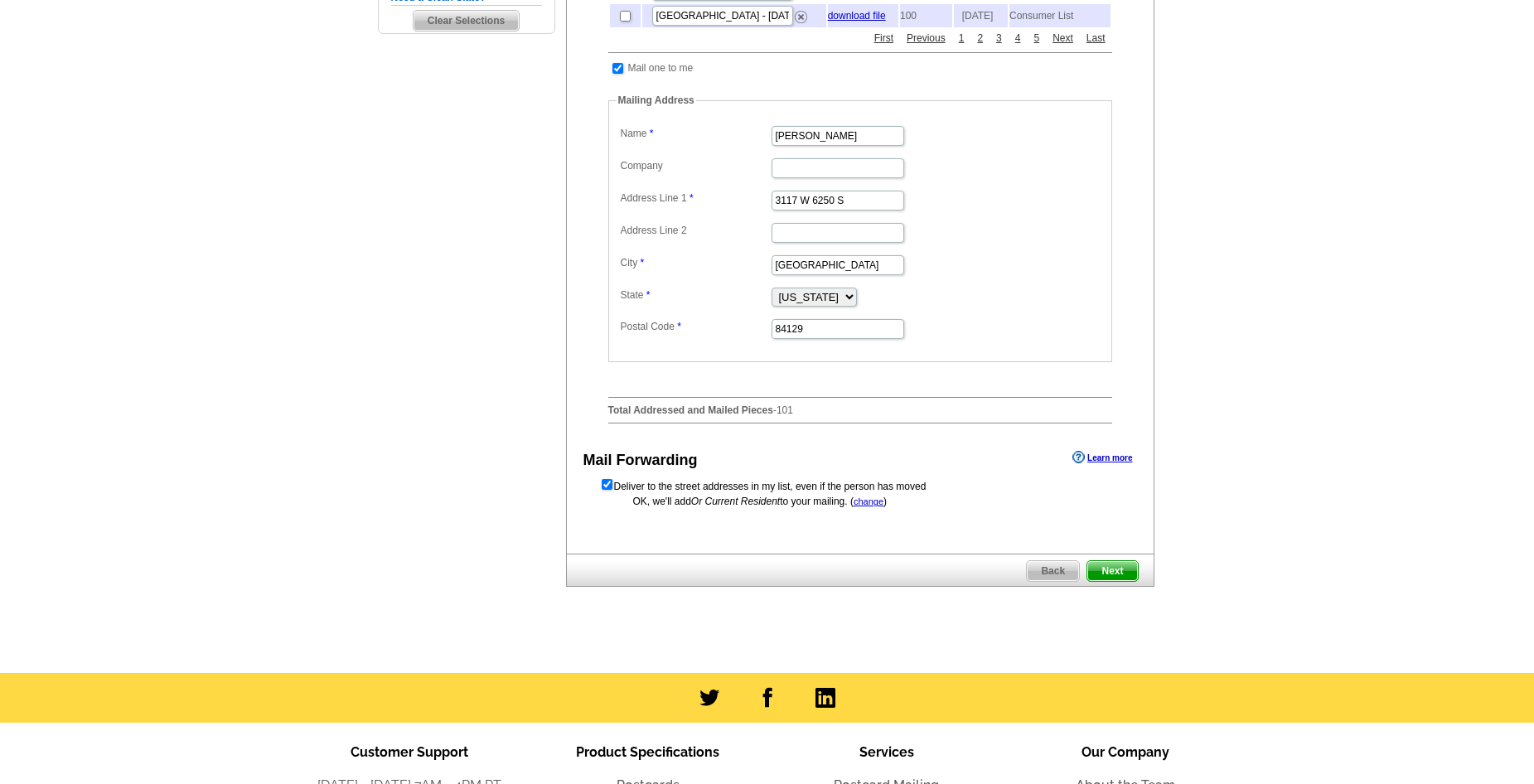
scroll to position [580, 0]
click at [1125, 580] on span "Next" at bounding box center [1112, 569] width 49 height 20
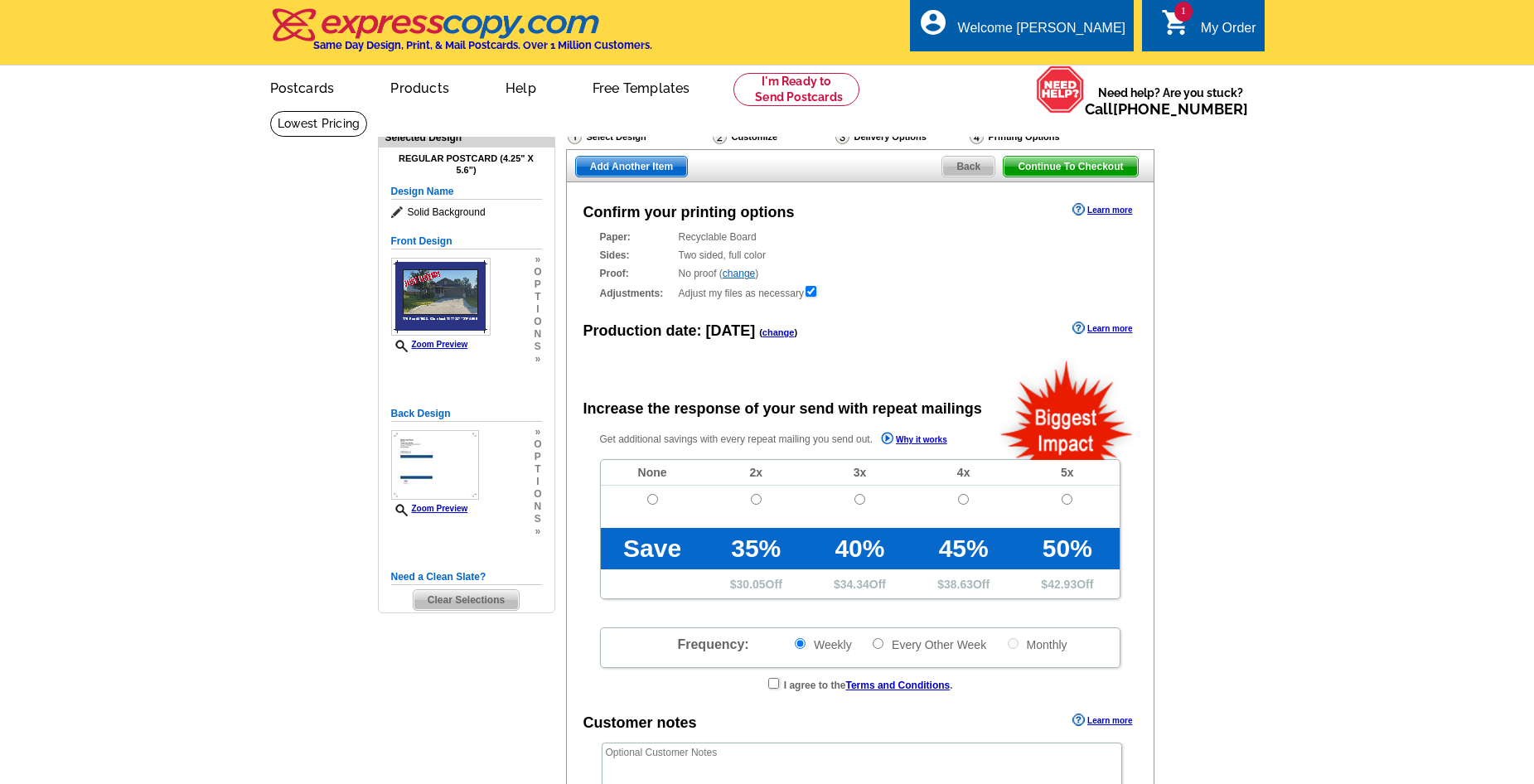
radio input "false"
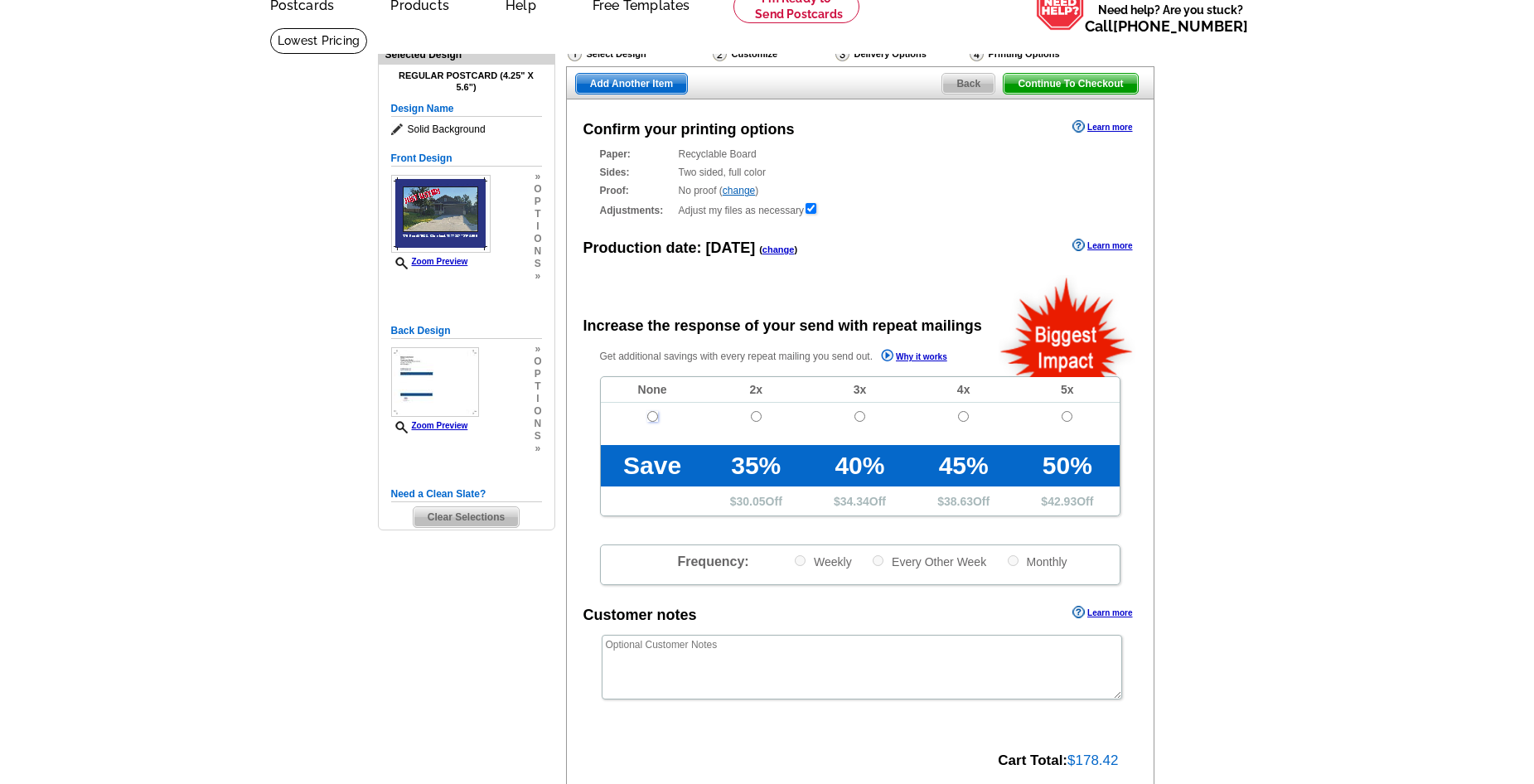
click at [653, 418] on input "radio" at bounding box center [652, 416] width 10 height 10
radio input "true"
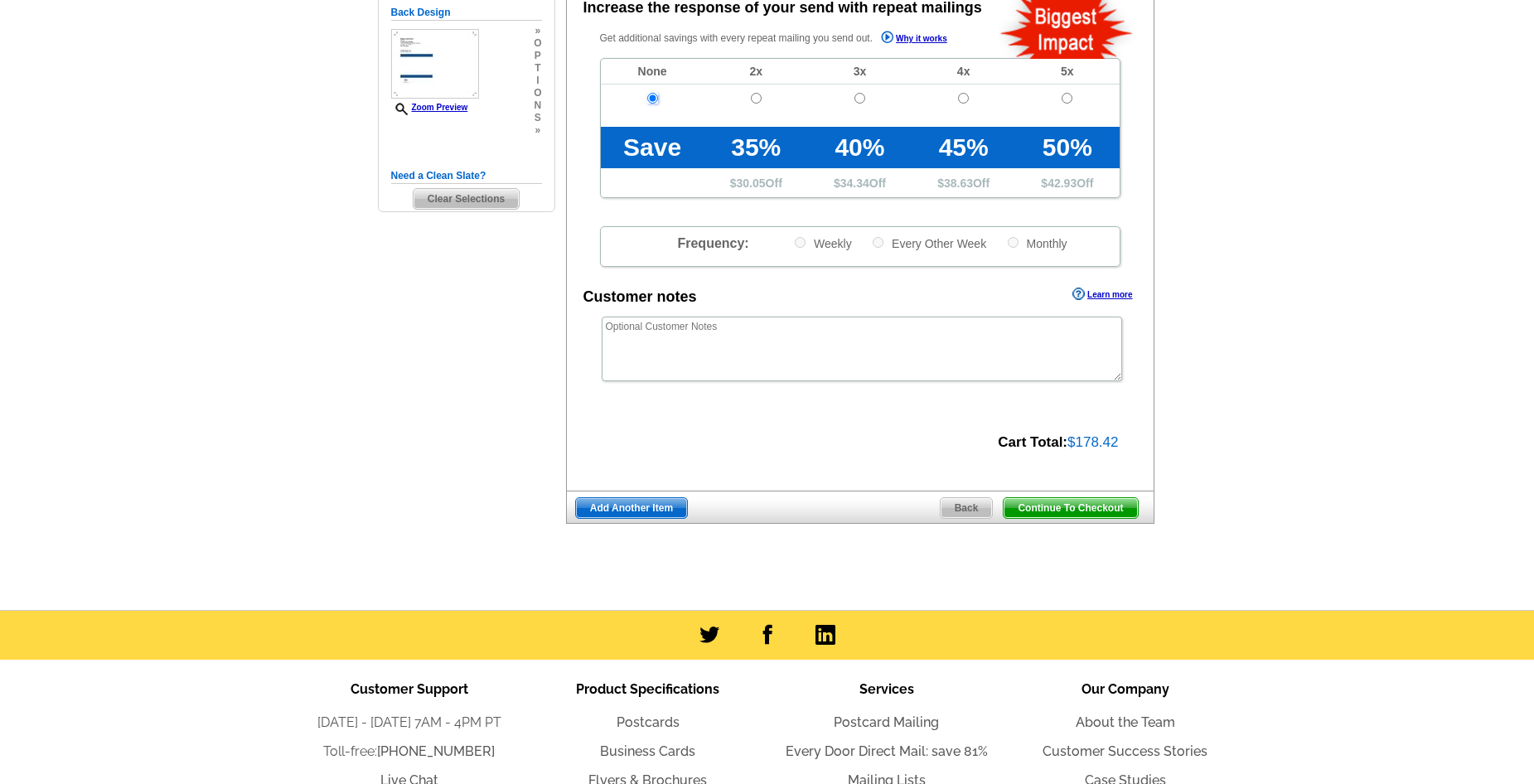
scroll to position [414, 0]
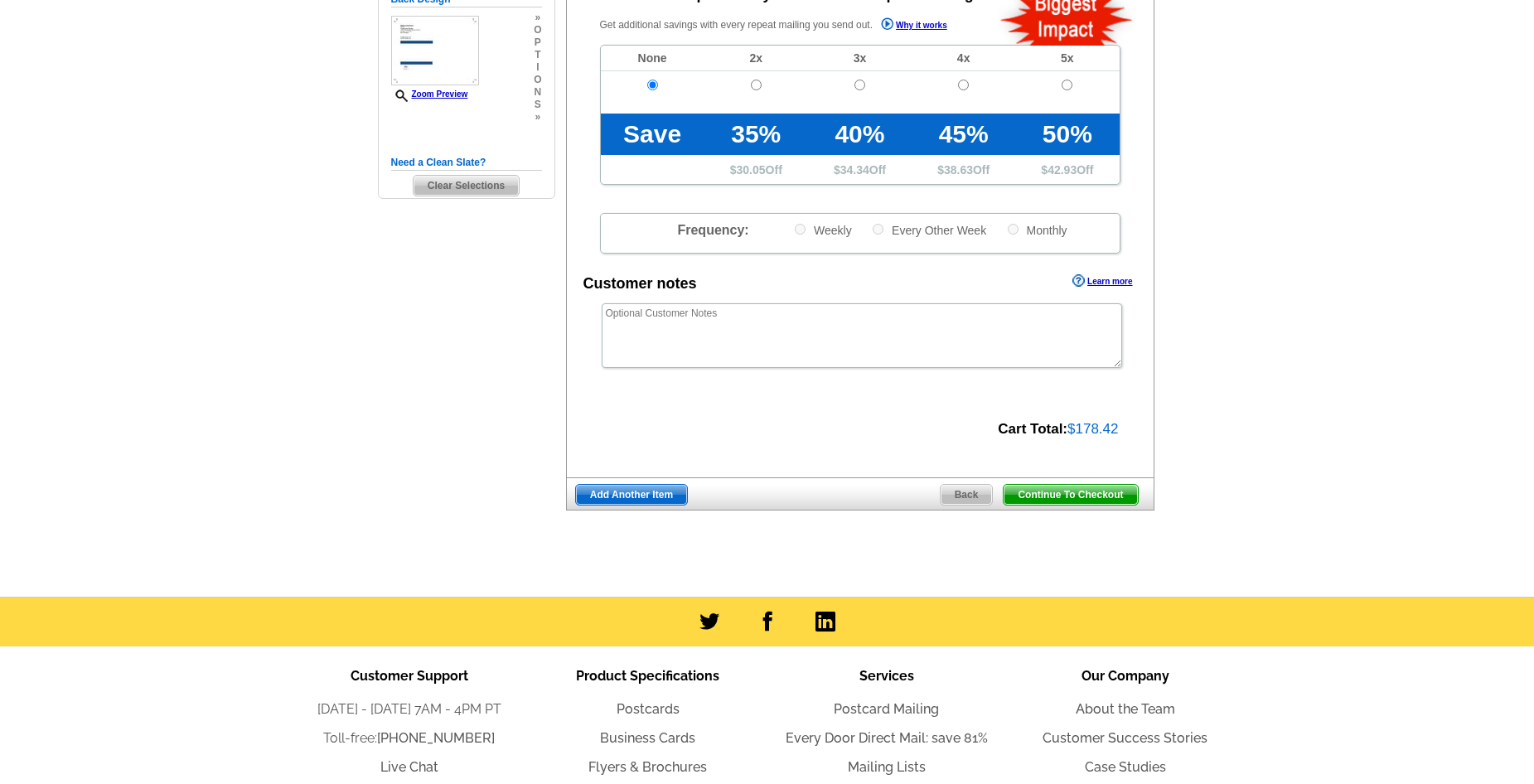
click at [1046, 499] on span "Continue To Checkout" at bounding box center [1070, 495] width 134 height 20
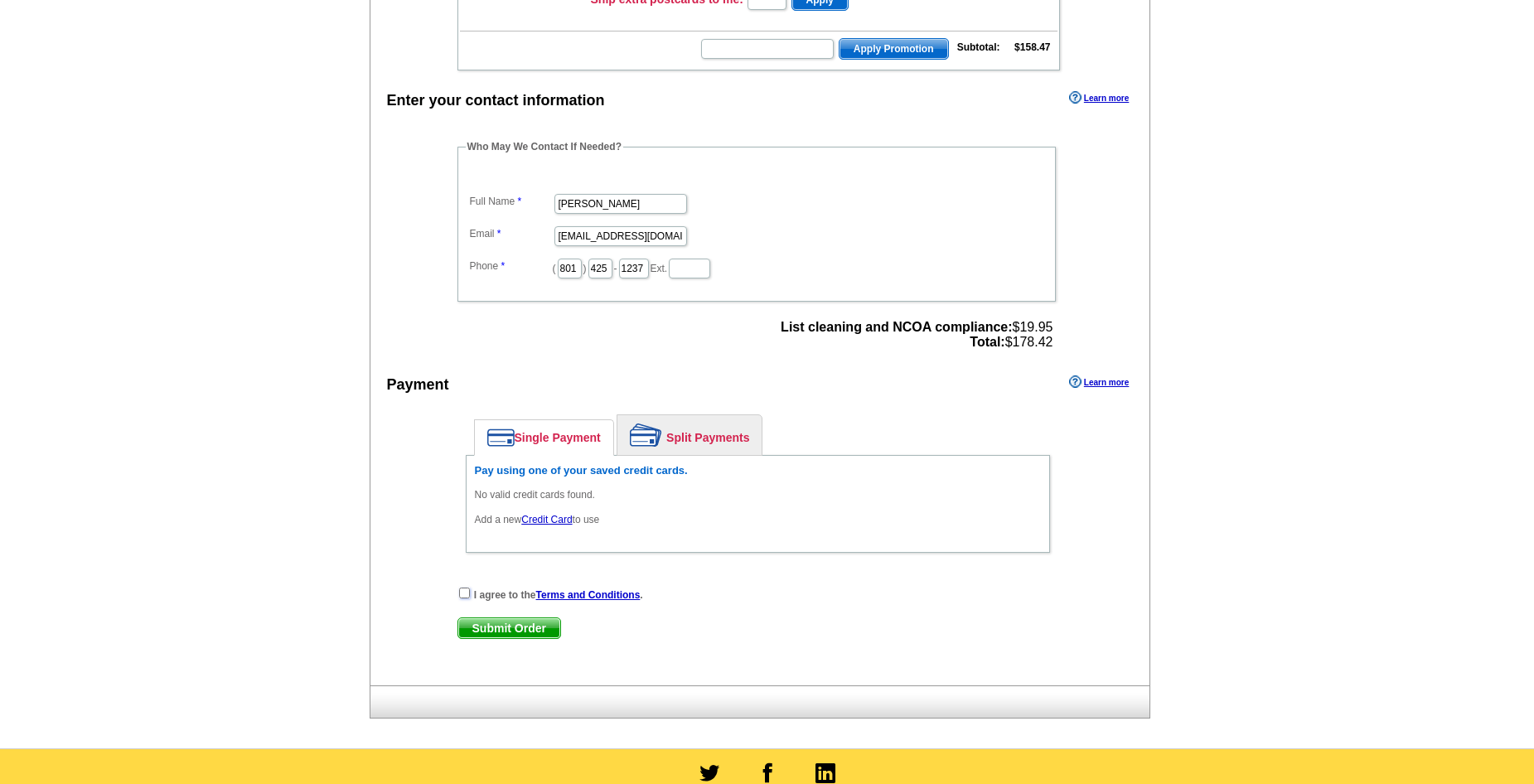
click at [466, 596] on input "checkbox" at bounding box center [464, 592] width 10 height 10
checkbox input "true"
click at [544, 521] on link "Credit Card" at bounding box center [546, 519] width 50 height 11
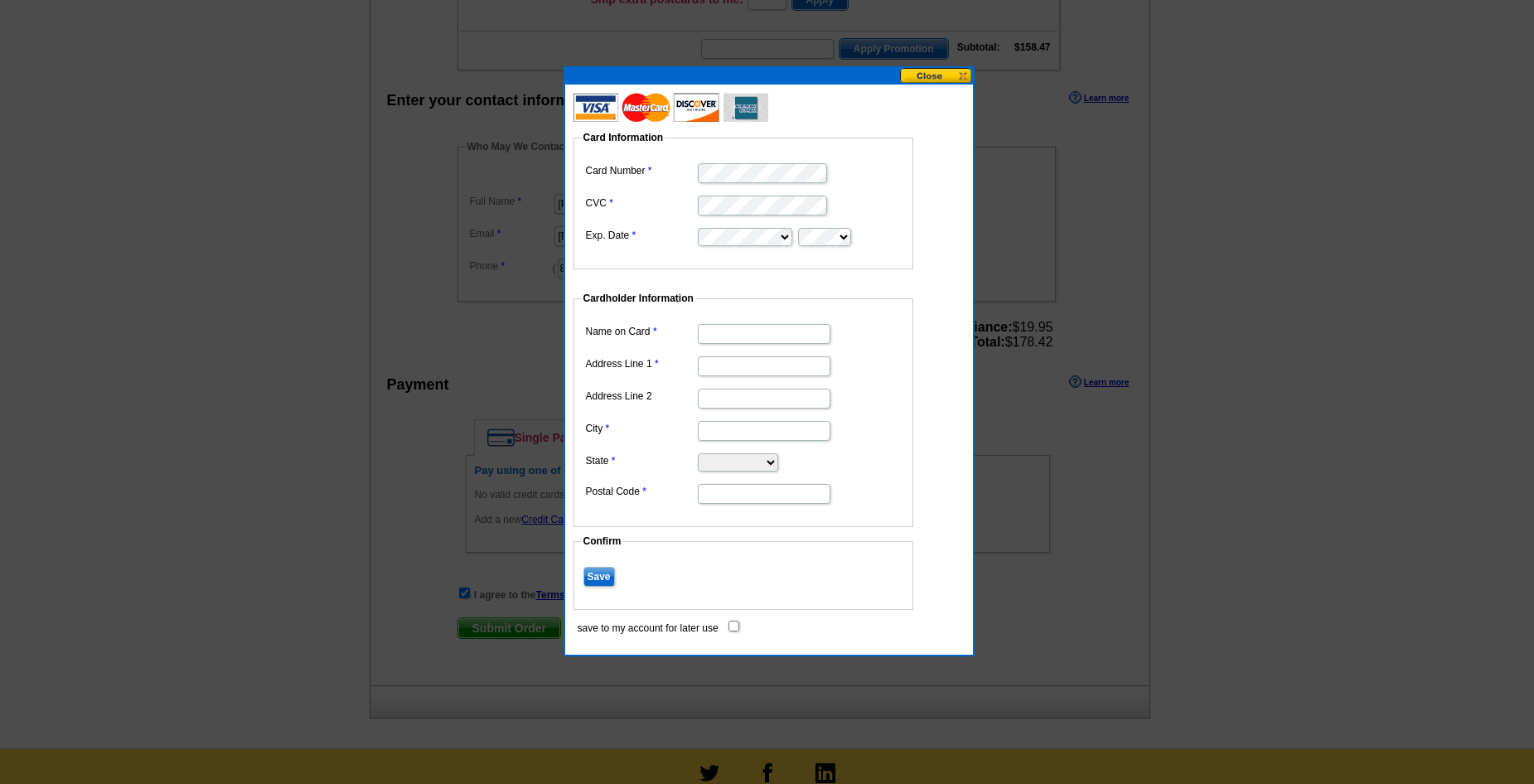
click at [739, 333] on input "Name on Card" at bounding box center [764, 333] width 133 height 20
click at [745, 331] on input "Amber N lawrence" at bounding box center [764, 333] width 133 height 20
type input "[PERSON_NAME]"
click at [786, 365] on input "Address Line 1" at bounding box center [764, 365] width 133 height 20
type input "[STREET_ADDRESS]"
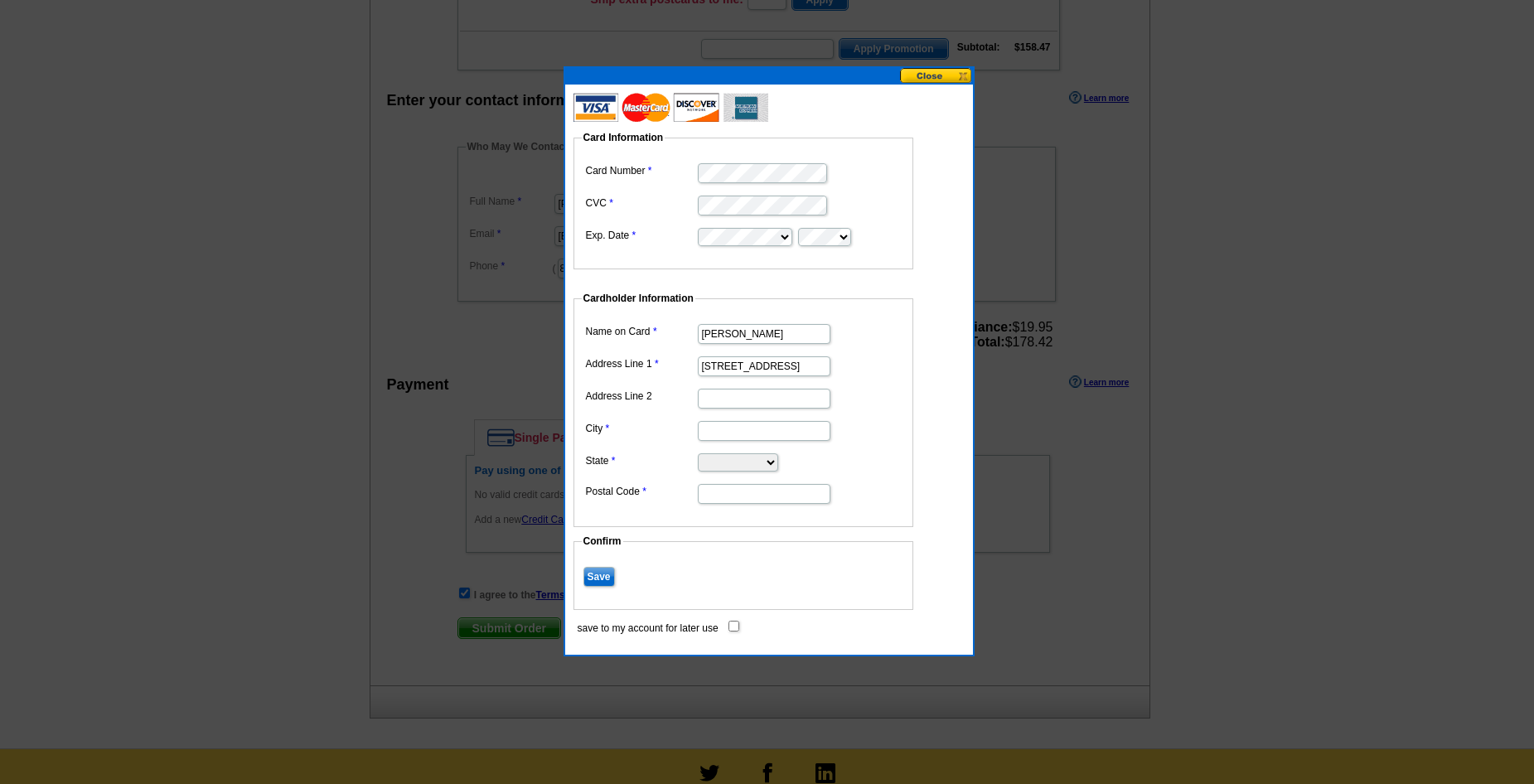
click at [779, 429] on input "City" at bounding box center [764, 430] width 133 height 20
type input "Branson"
click at [771, 456] on select "Alabama Alaska Arizona Arkansas California Colorado Connecticut District of Col…" at bounding box center [738, 462] width 81 height 18
select select "MO"
click at [698, 454] on select "Alabama Alaska Arizona Arkansas California Colorado Connecticut District of Col…" at bounding box center [738, 462] width 81 height 18
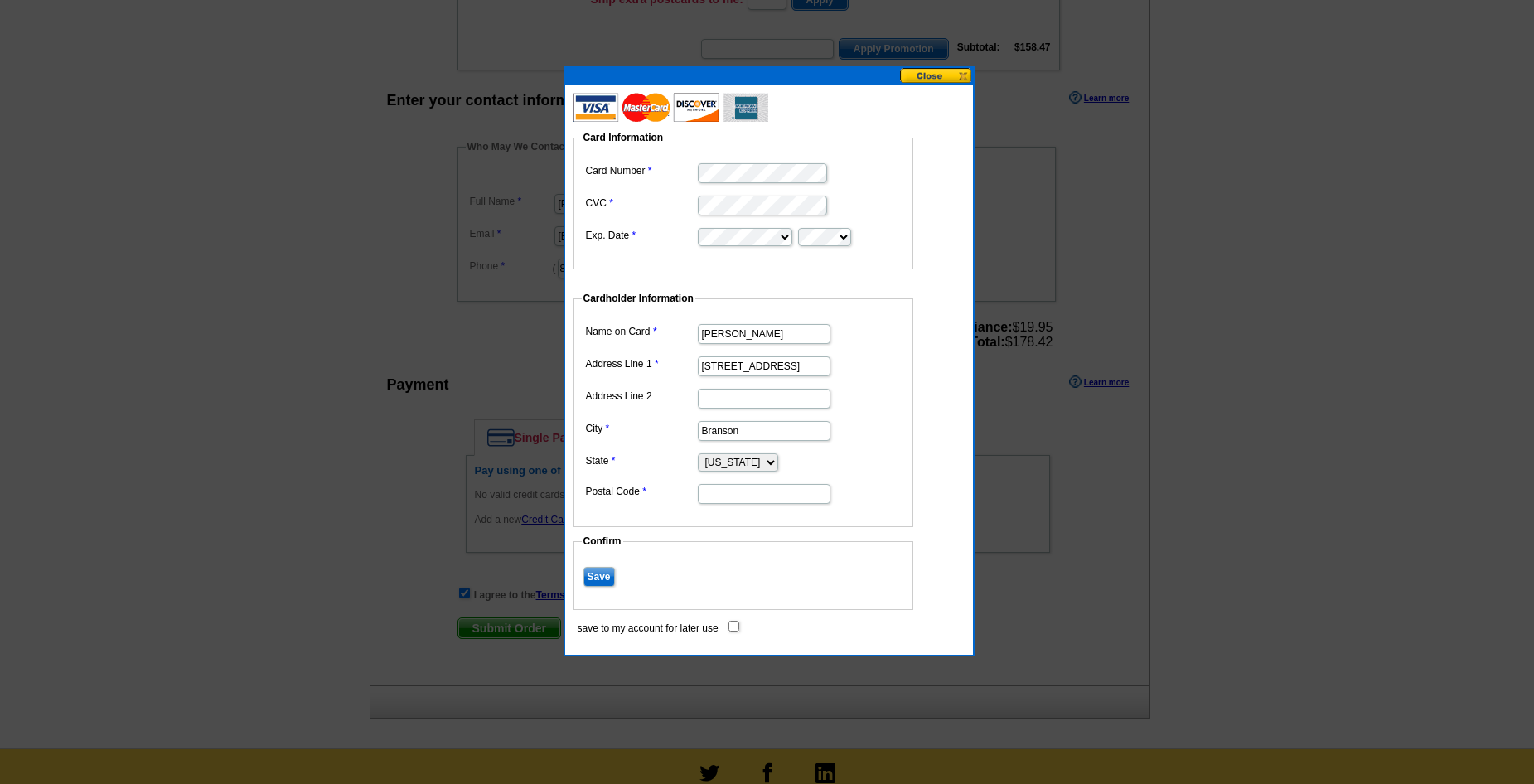
click at [706, 493] on input "Postal Code" at bounding box center [764, 494] width 133 height 20
type input "65616"
click at [606, 580] on input "Save" at bounding box center [599, 576] width 31 height 20
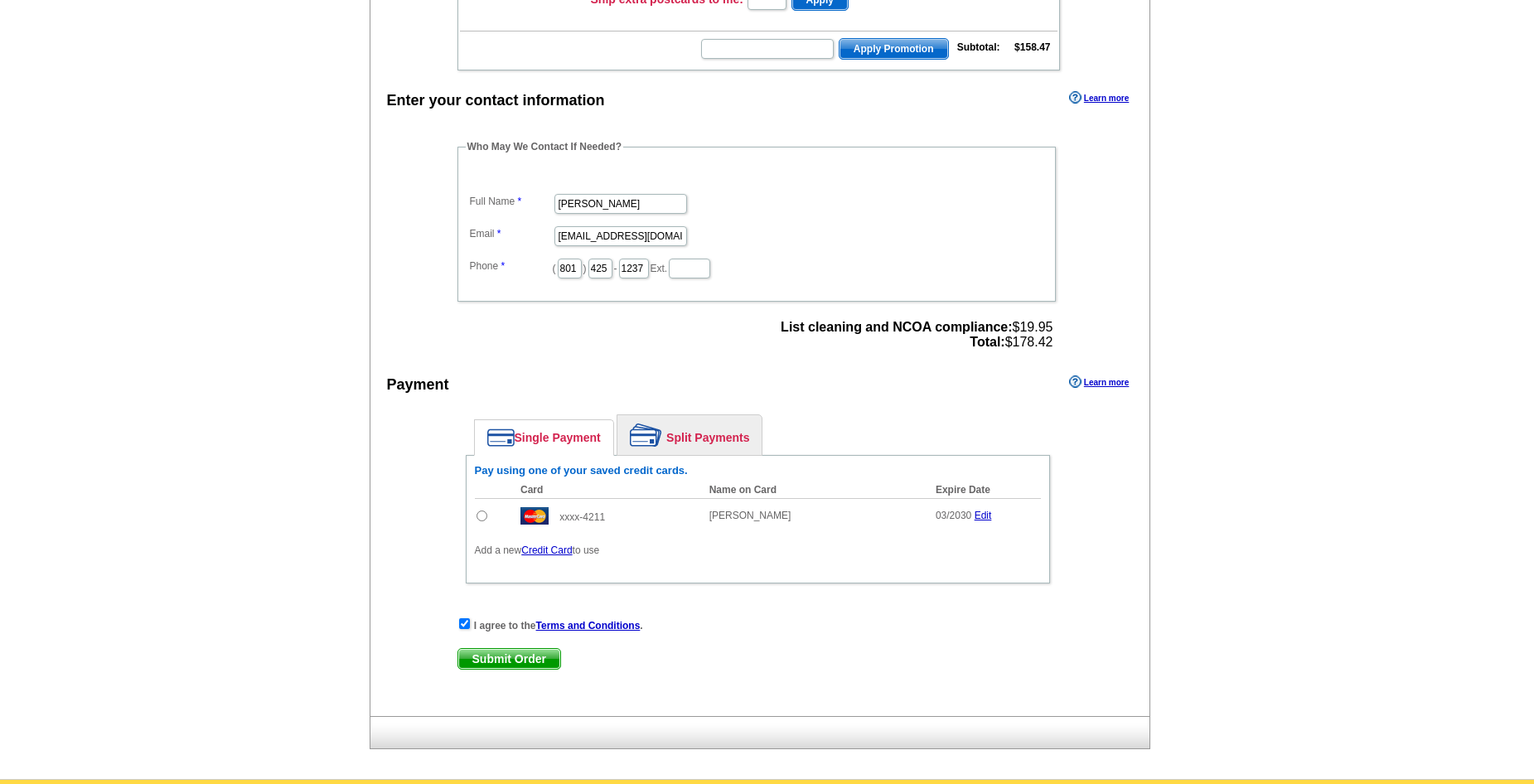
click at [485, 518] on input "radio" at bounding box center [481, 515] width 10 height 10
radio input "true"
click at [499, 662] on span "Submit Order" at bounding box center [509, 659] width 102 height 20
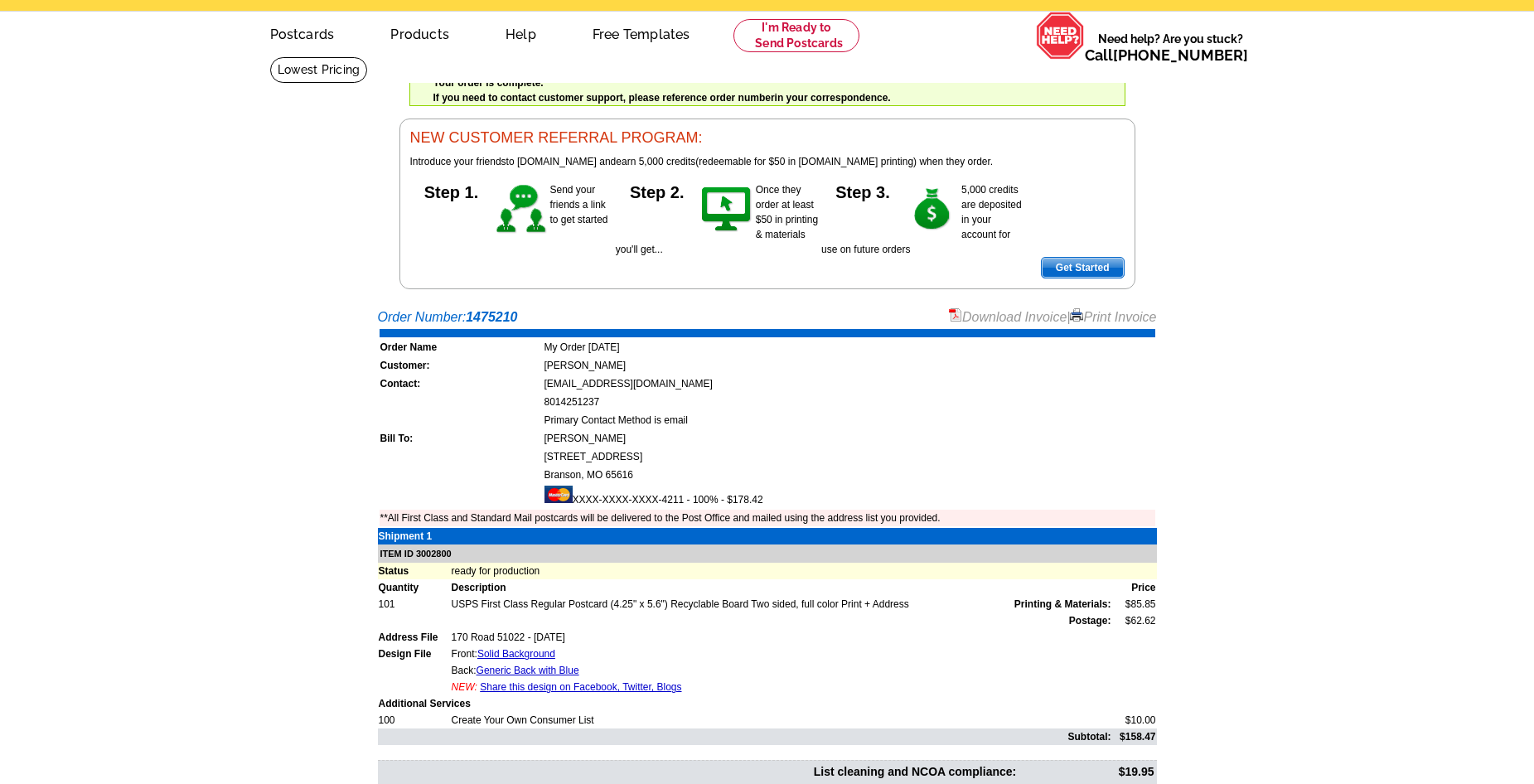
scroll to position [83, 0]
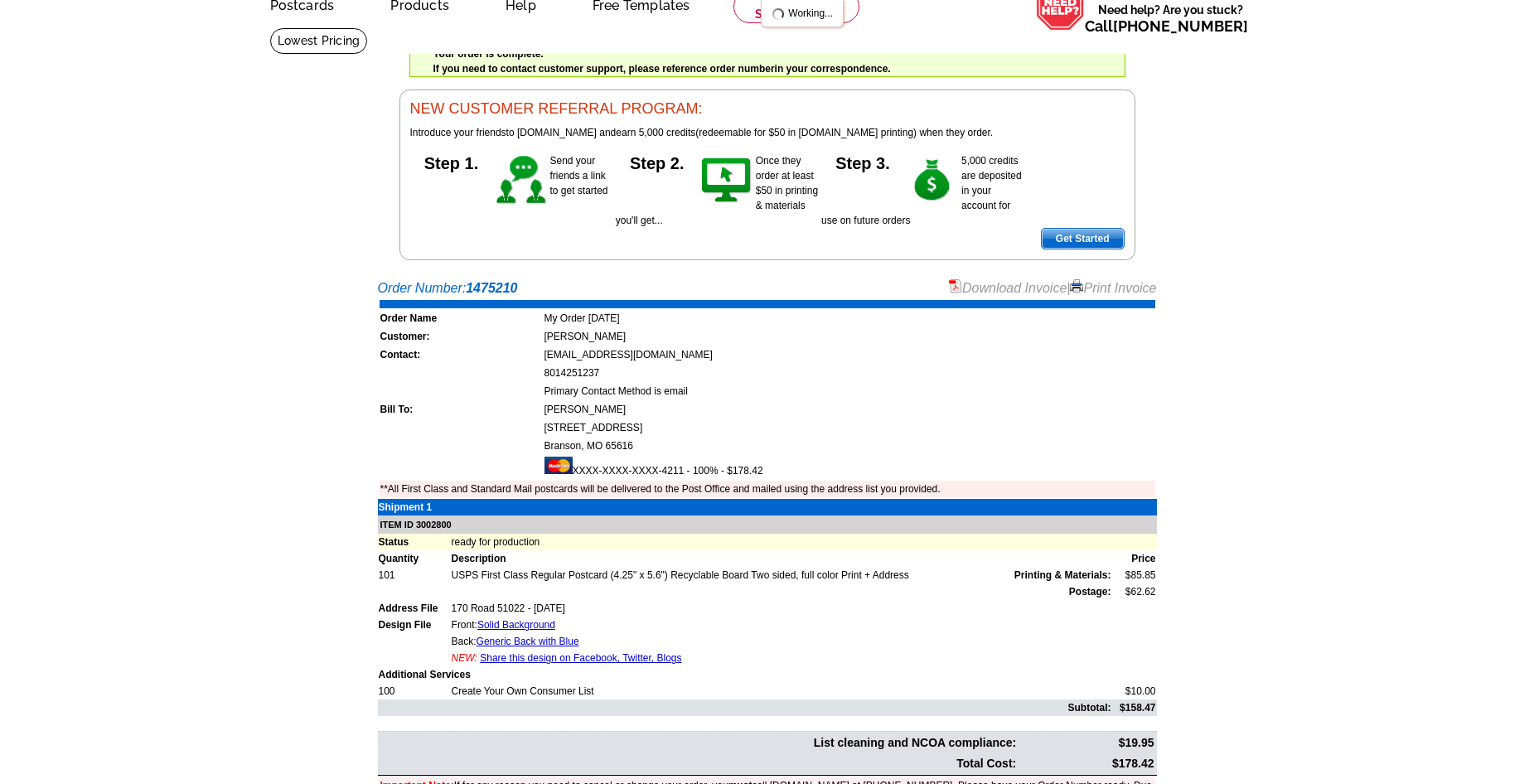
click at [1002, 290] on link "Download Invoice" at bounding box center [1008, 288] width 118 height 14
